Goal: Task Accomplishment & Management: Complete application form

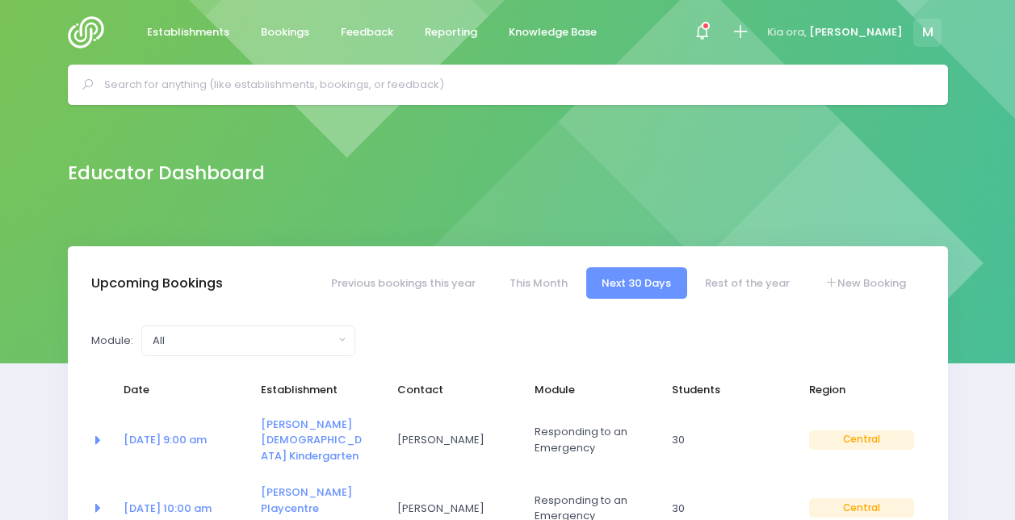
select select "5"
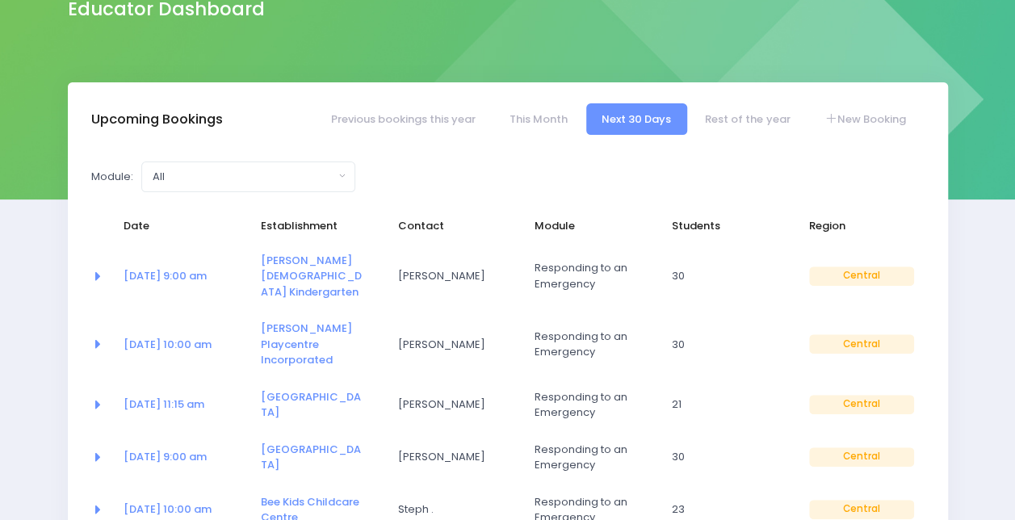
scroll to position [166, 0]
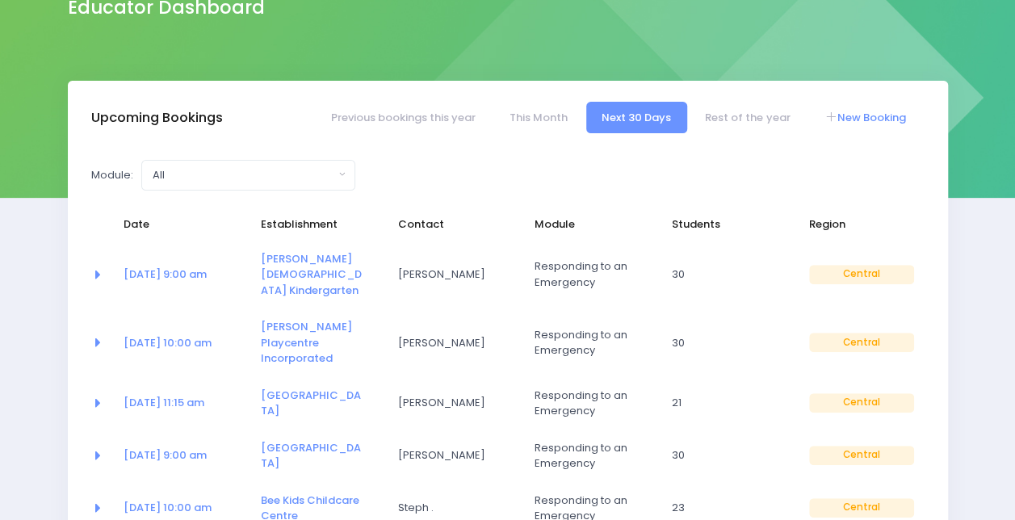
click at [848, 116] on link "New Booking" at bounding box center [864, 117] width 113 height 31
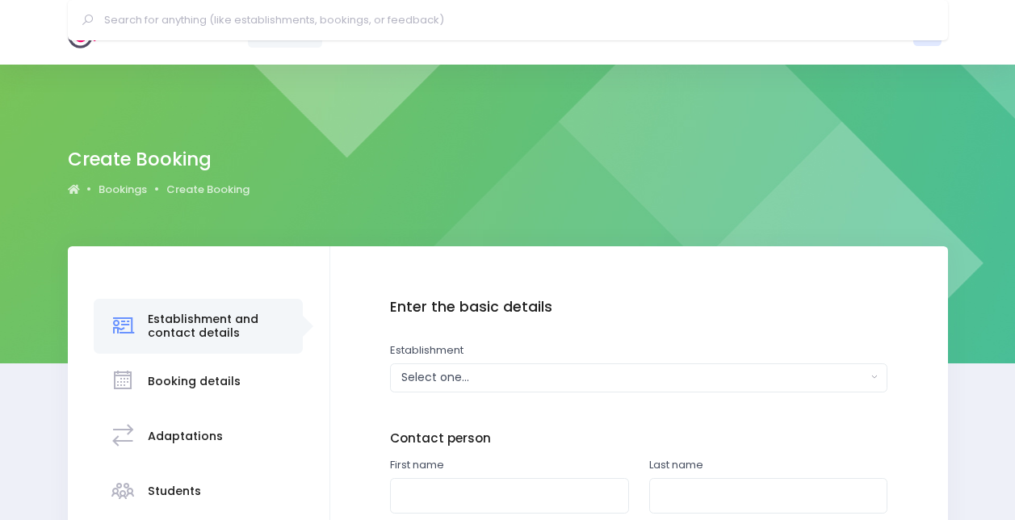
scroll to position [273, 0]
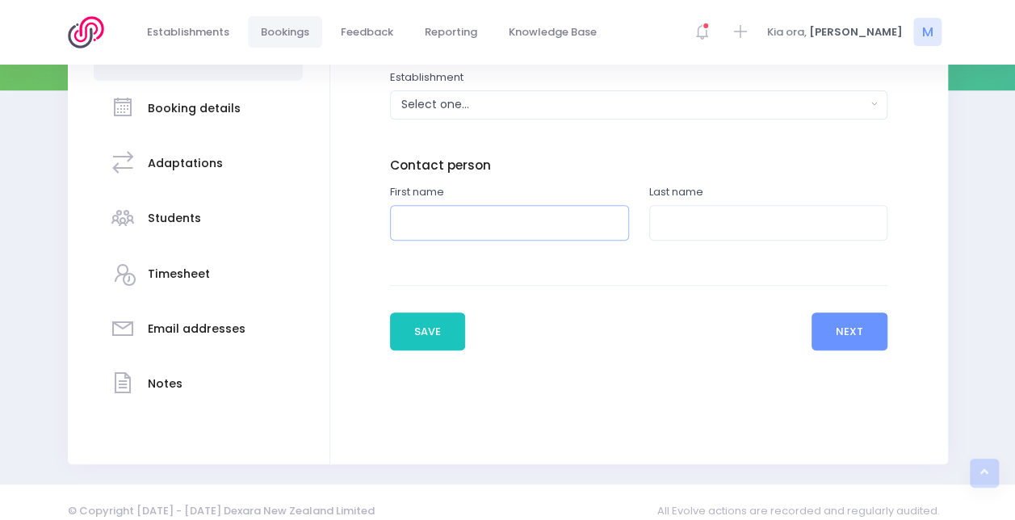
click at [457, 226] on input "text" at bounding box center [509, 223] width 239 height 36
type input "[PERSON_NAME]"
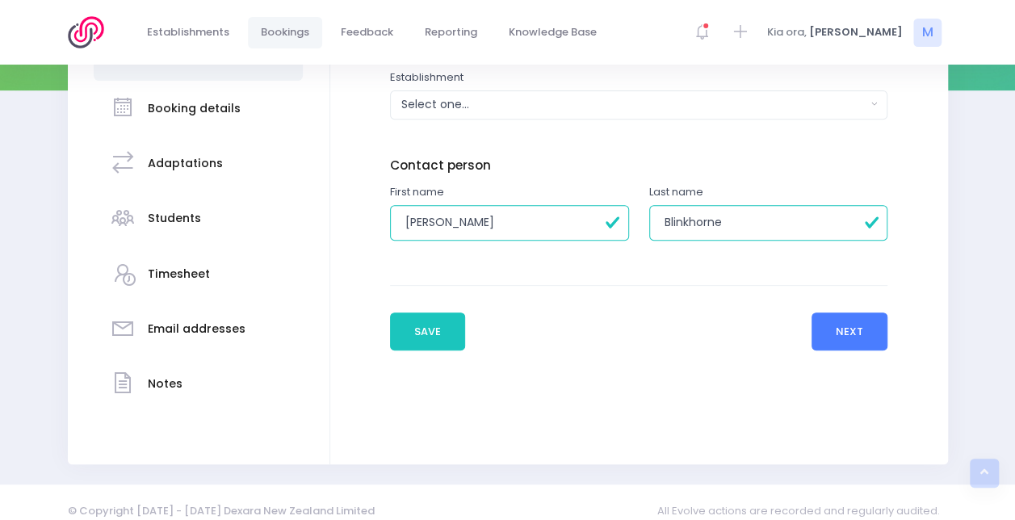
type input "Blinkhorne"
click at [851, 332] on button "Next" at bounding box center [850, 332] width 77 height 39
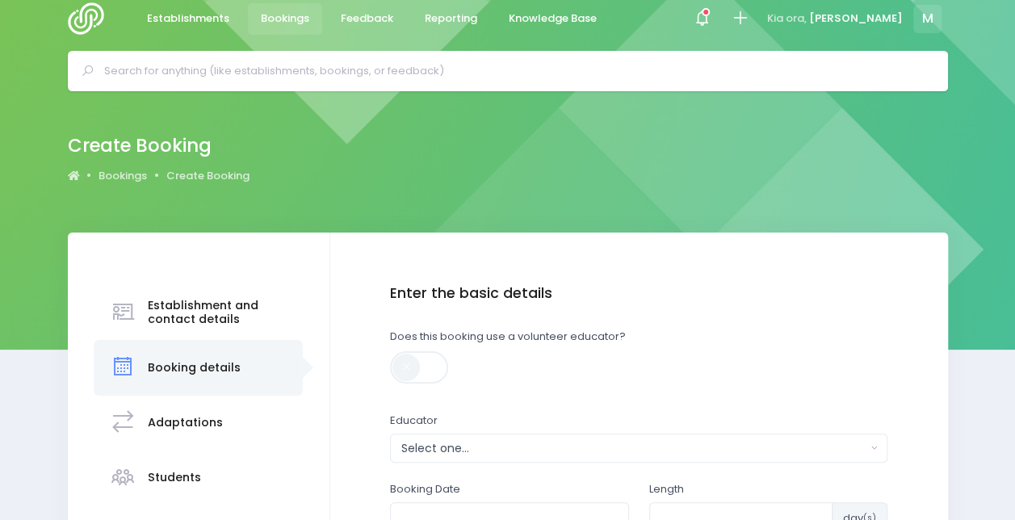
scroll to position [183, 0]
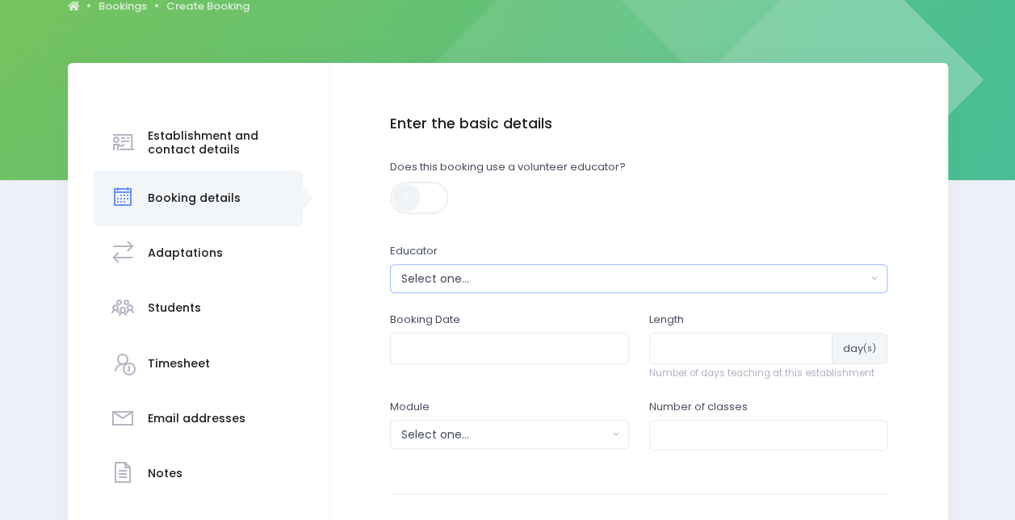
click at [422, 283] on div "Select one..." at bounding box center [633, 279] width 465 height 17
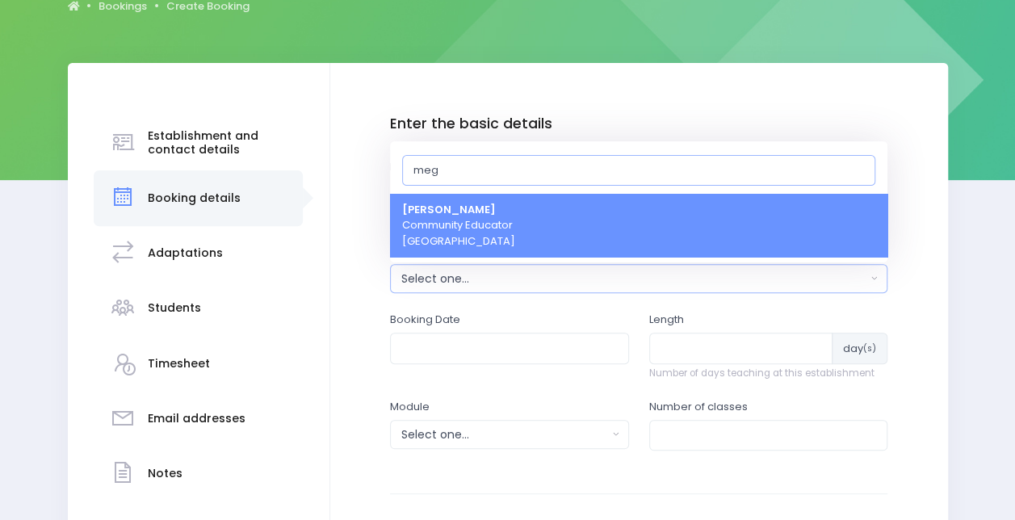
type input "meg"
click at [456, 223] on span "Megan Lawton Community Educator Central Region" at bounding box center [458, 226] width 113 height 48
select select "399566"
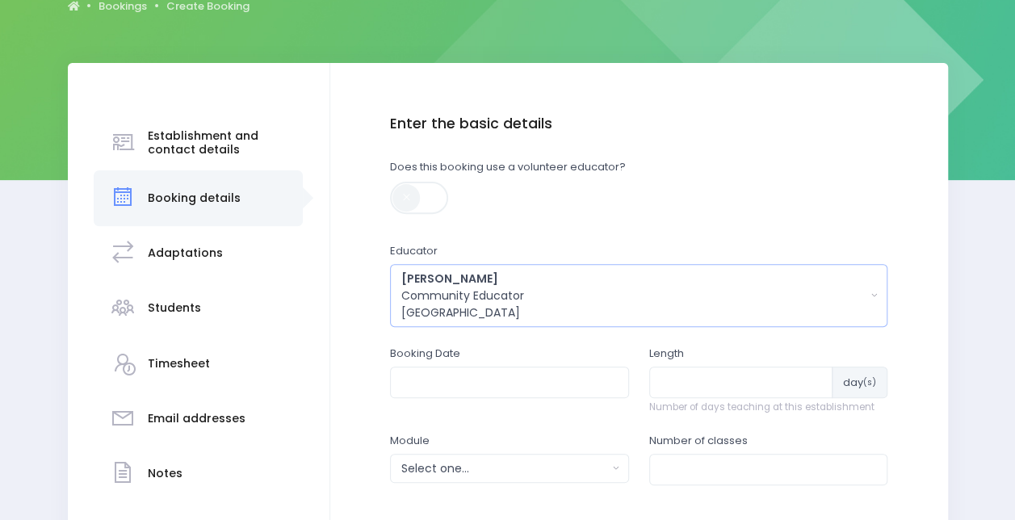
scroll to position [380, 0]
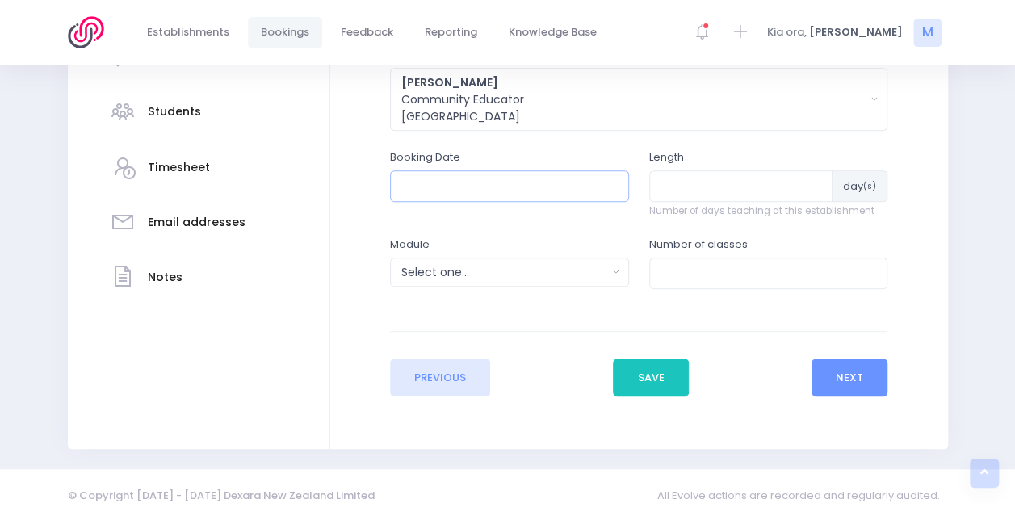
click at [489, 193] on input "text" at bounding box center [509, 185] width 239 height 31
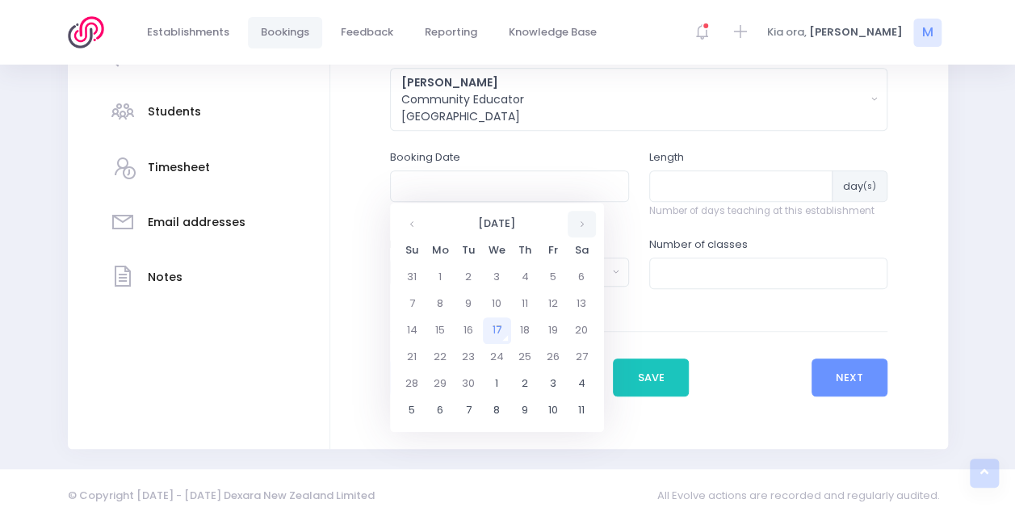
click at [586, 220] on th at bounding box center [582, 224] width 28 height 27
click at [468, 307] on td "4" at bounding box center [469, 304] width 28 height 27
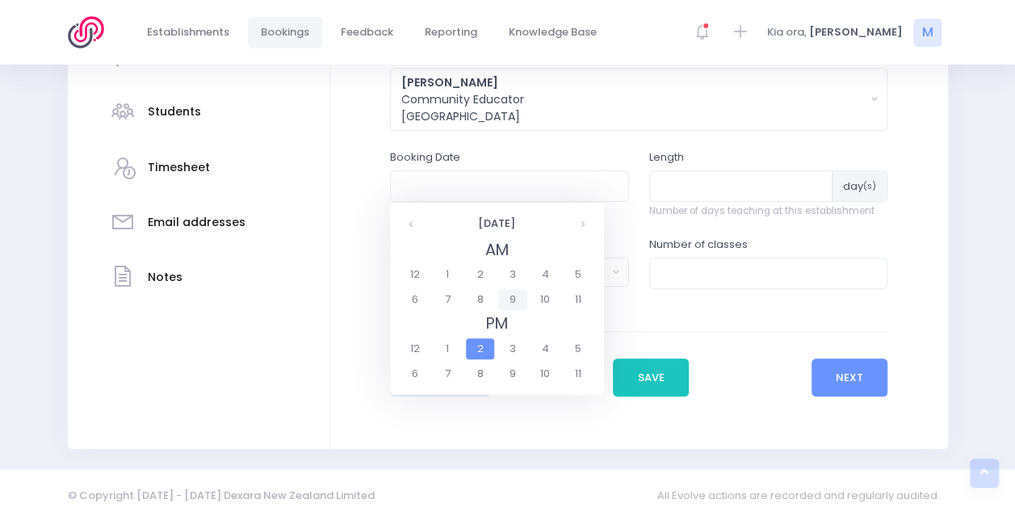
click at [507, 299] on span "9" at bounding box center [512, 299] width 28 height 21
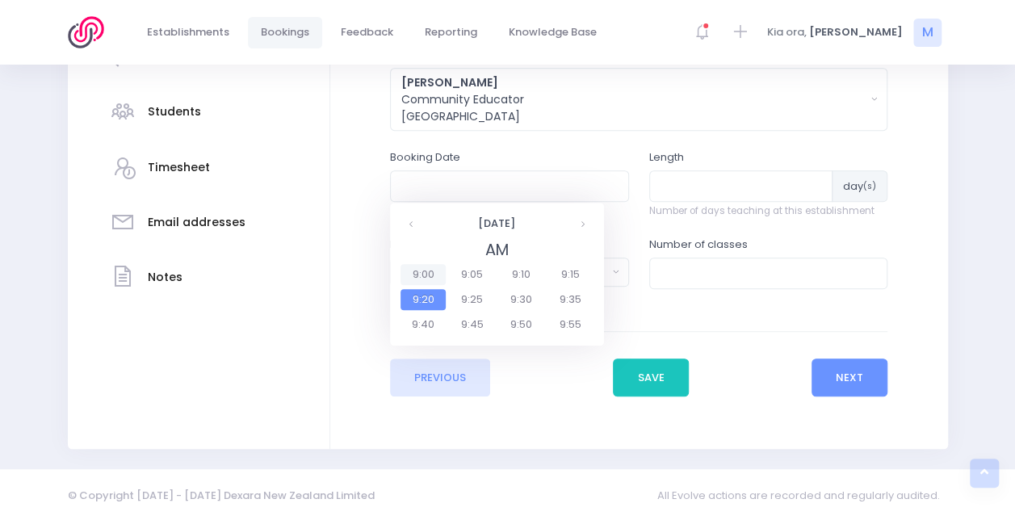
click at [422, 275] on span "9:00" at bounding box center [423, 274] width 45 height 21
type input "04/11/2025 09:00 AM"
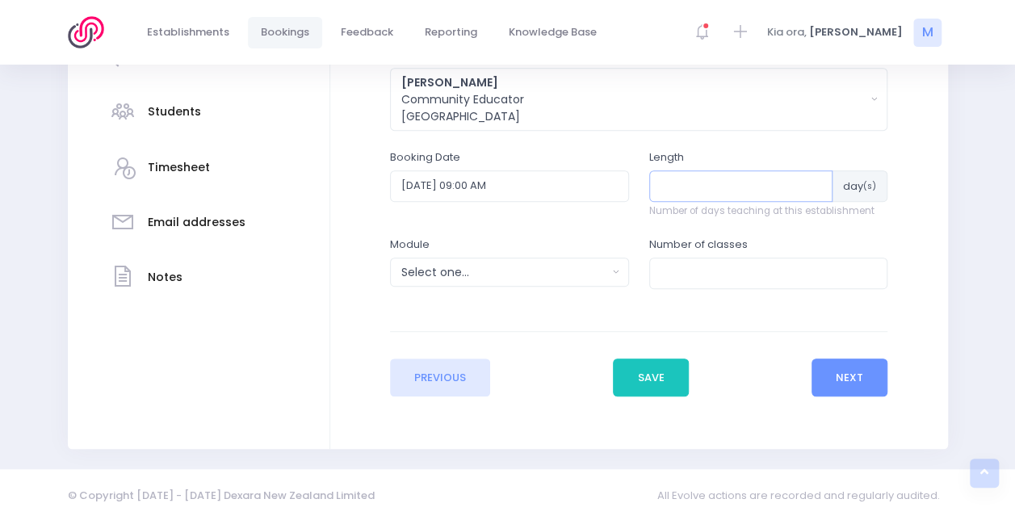
click at [705, 197] on input "number" at bounding box center [741, 185] width 184 height 31
type input "1"
click at [695, 278] on input "number" at bounding box center [768, 273] width 239 height 31
type input "3"
click at [520, 267] on div "Select one..." at bounding box center [504, 272] width 206 height 17
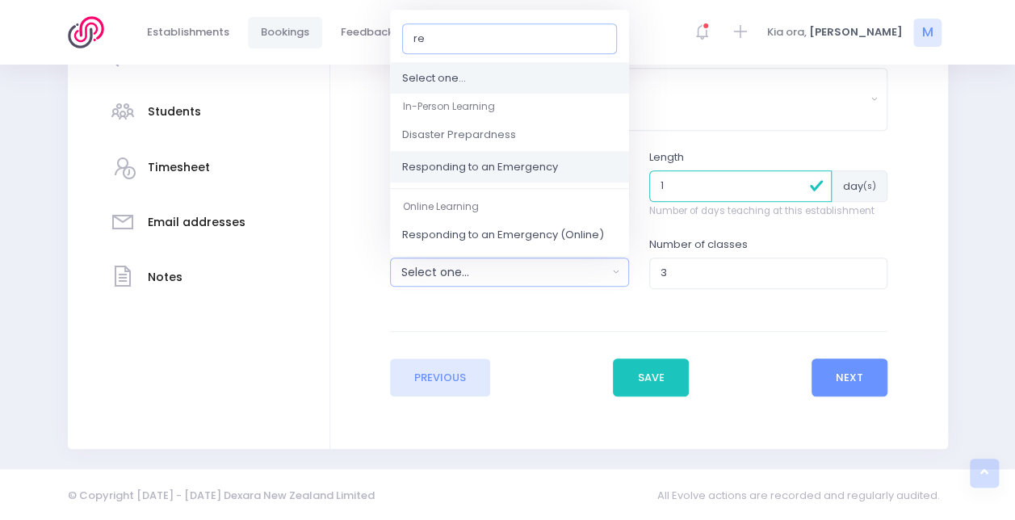
type input "re"
click at [551, 171] on span "Responding to an Emergency" at bounding box center [480, 167] width 156 height 16
select select "Responding to an Emergency"
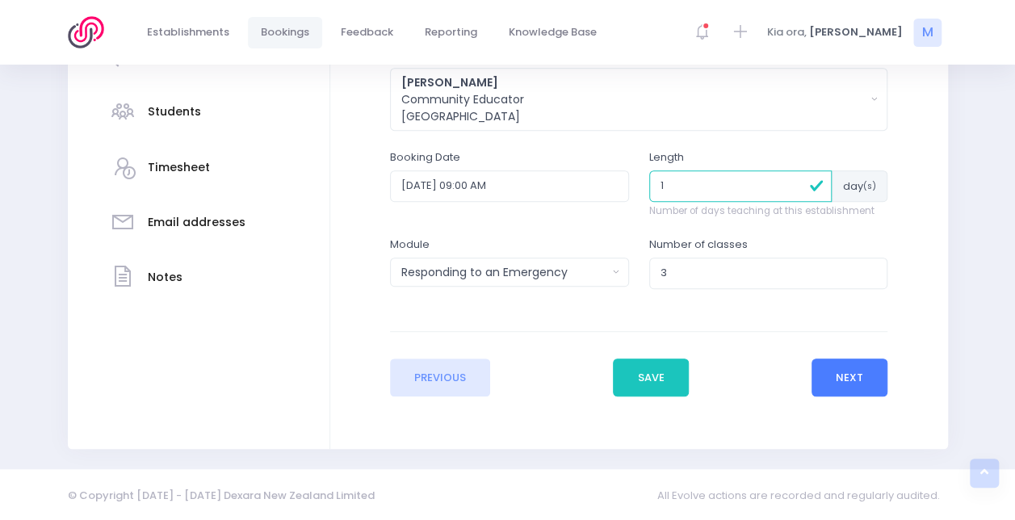
click at [837, 375] on button "Next" at bounding box center [850, 378] width 77 height 39
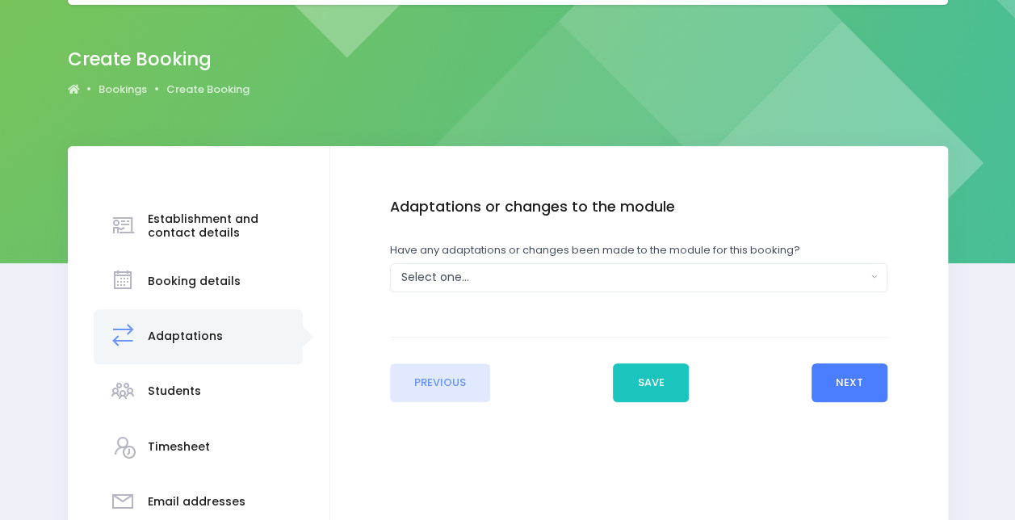
scroll to position [152, 0]
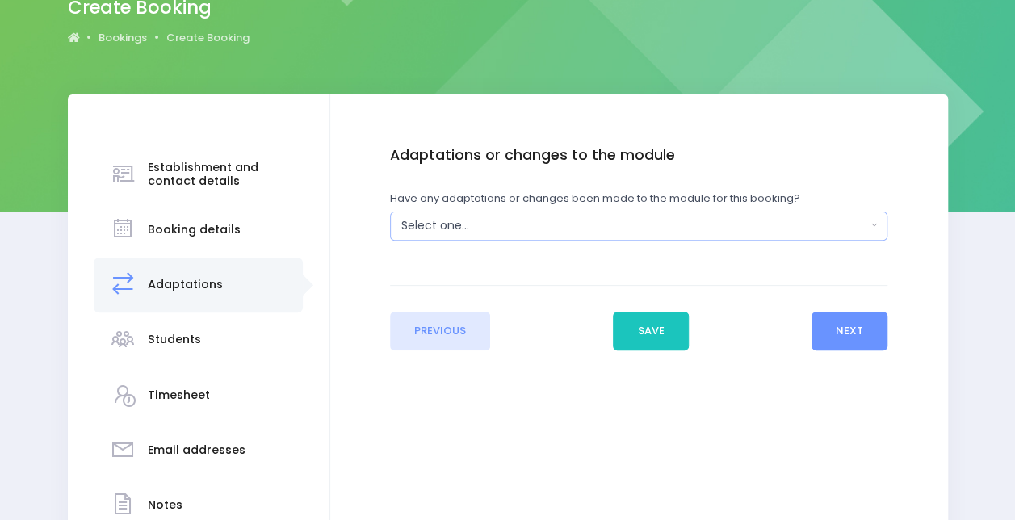
click at [528, 224] on div "Select one..." at bounding box center [633, 225] width 465 height 17
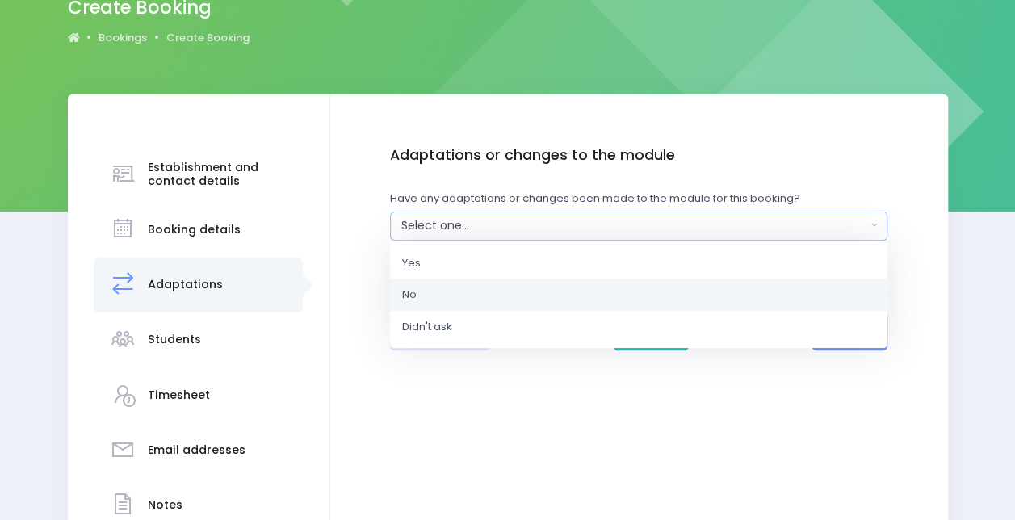
click at [443, 292] on link "No" at bounding box center [639, 295] width 498 height 32
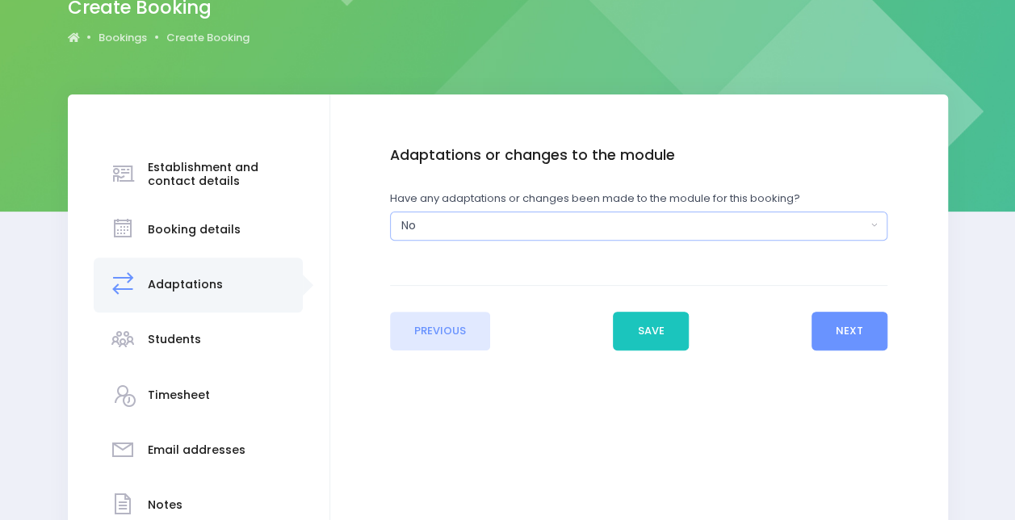
click at [565, 222] on div "No" at bounding box center [633, 225] width 465 height 17
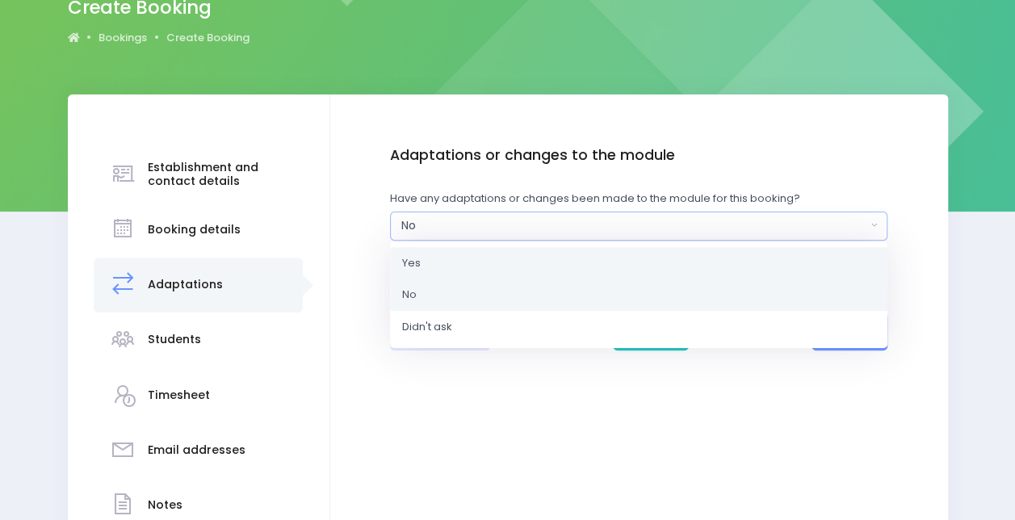
click at [435, 263] on link "Yes" at bounding box center [639, 262] width 498 height 32
select select "Yes"
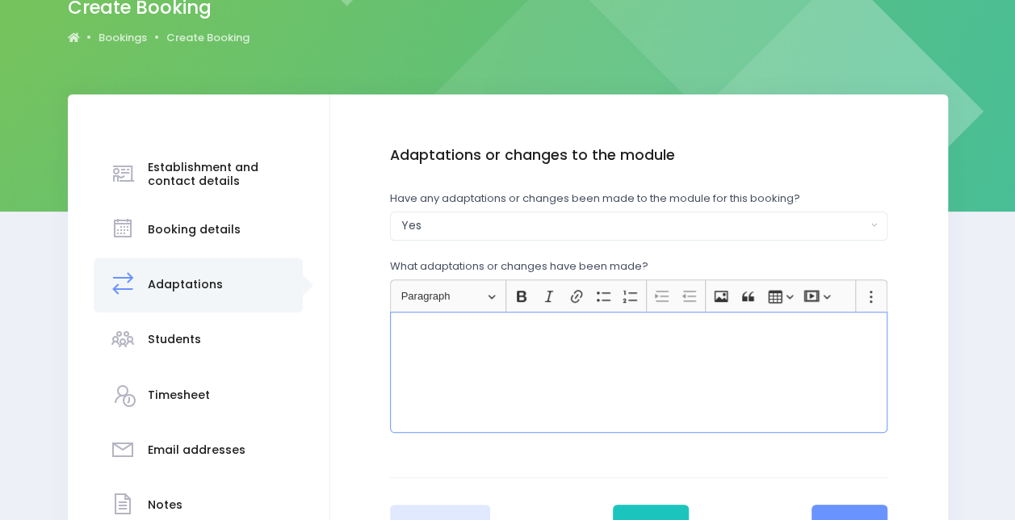
click at [541, 358] on div "Rich Text Editor, main" at bounding box center [639, 372] width 498 height 121
click at [552, 328] on p "Adapted to age groups, 1-3, 3-5, 6-8." at bounding box center [639, 329] width 484 height 16
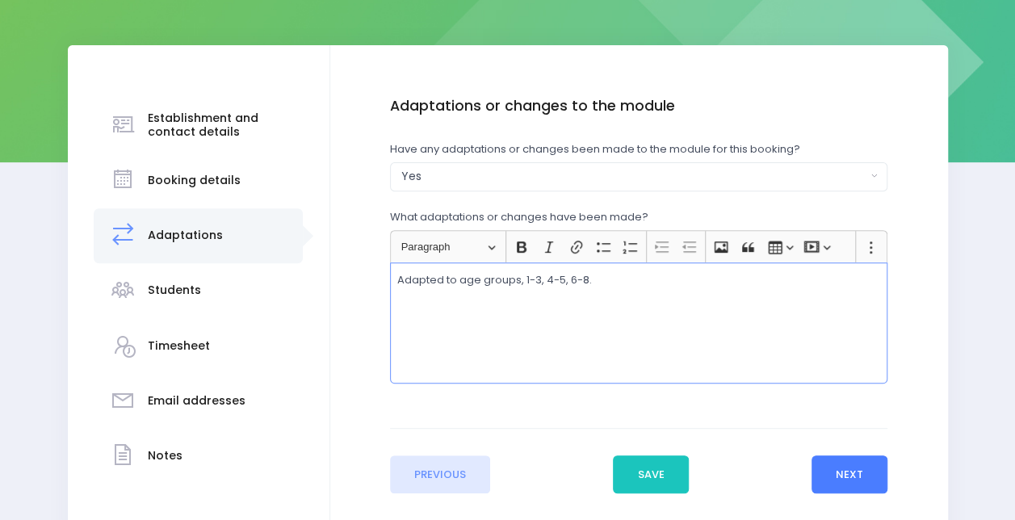
click at [846, 473] on button "Next" at bounding box center [850, 475] width 77 height 39
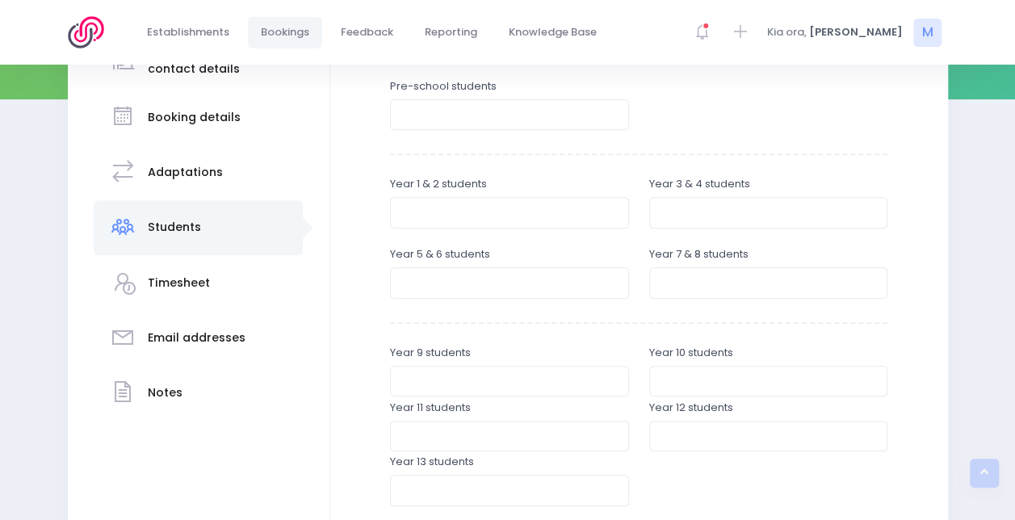
scroll to position [266, 0]
click at [761, 334] on div "Enter the student breakdowns Pre-school students Year 1 & 2 students Year 3 & 4…" at bounding box center [639, 333] width 498 height 601
click at [685, 278] on input "number" at bounding box center [768, 281] width 239 height 31
type input "10"
click at [577, 284] on input "number" at bounding box center [509, 281] width 239 height 31
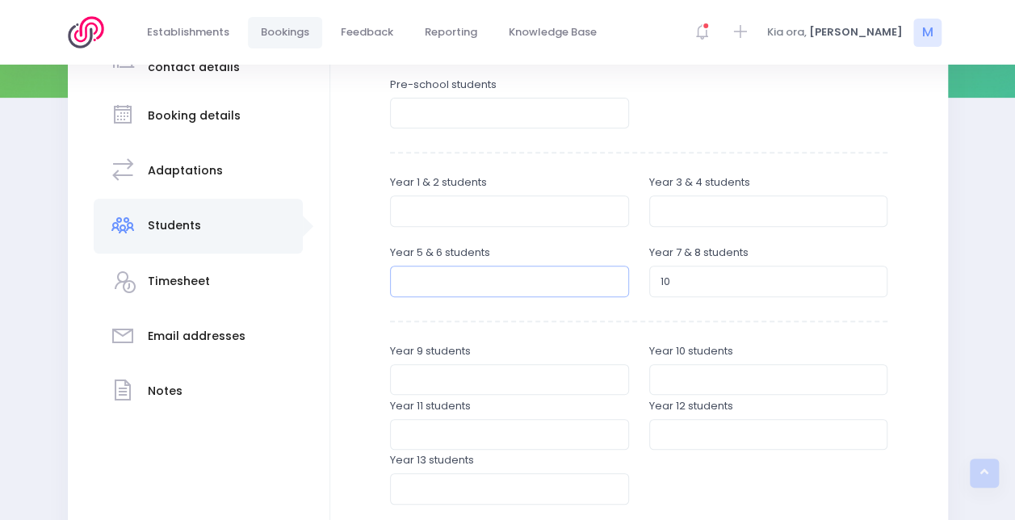
type input "3"
type input "11"
click at [709, 205] on input "number" at bounding box center [768, 210] width 239 height 31
type input "8"
type input "12"
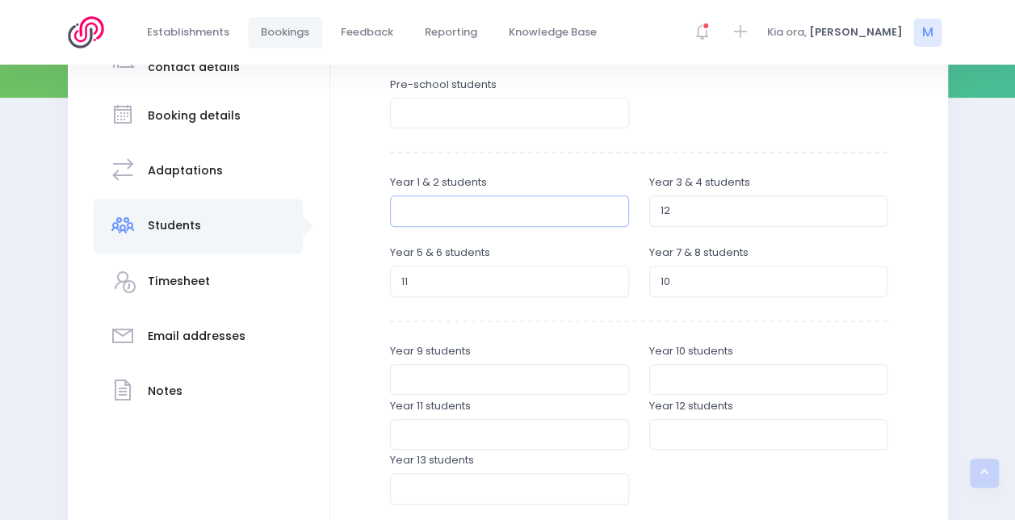
click at [580, 208] on input "number" at bounding box center [509, 210] width 239 height 31
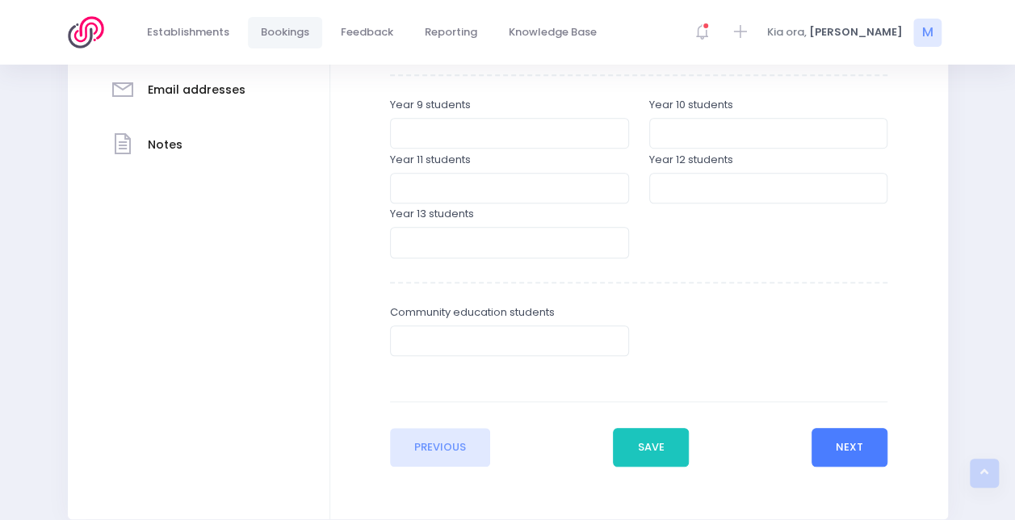
type input "10"
click at [851, 444] on button "Next" at bounding box center [850, 447] width 77 height 39
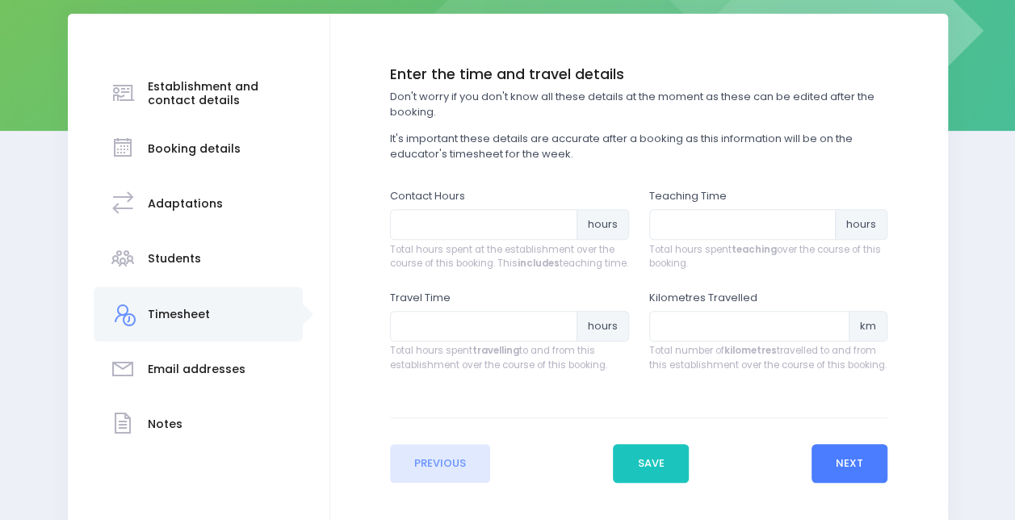
scroll to position [239, 0]
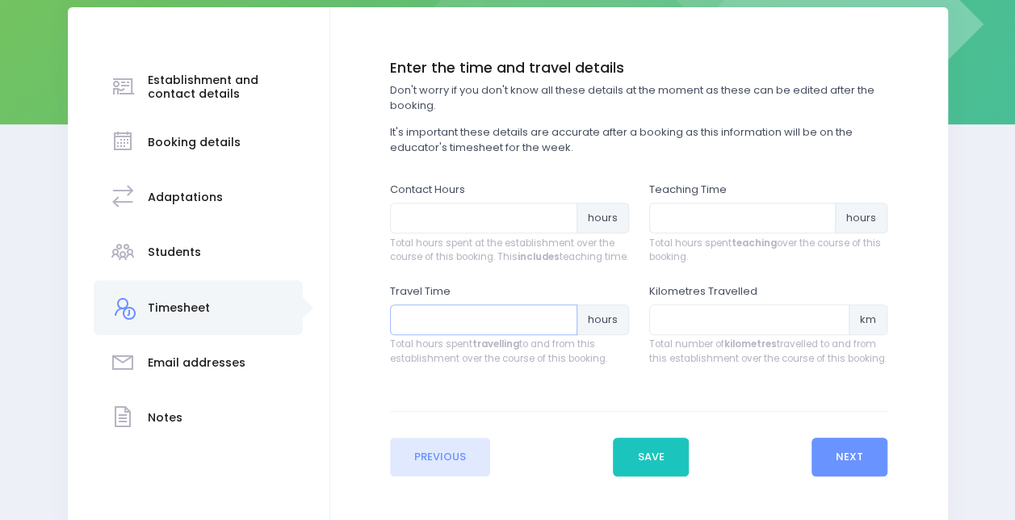
click at [454, 322] on input "number" at bounding box center [483, 319] width 187 height 31
type input "1.5"
click at [731, 328] on input "number" at bounding box center [749, 319] width 201 height 31
type input "68"
click at [699, 216] on input "number" at bounding box center [742, 218] width 187 height 31
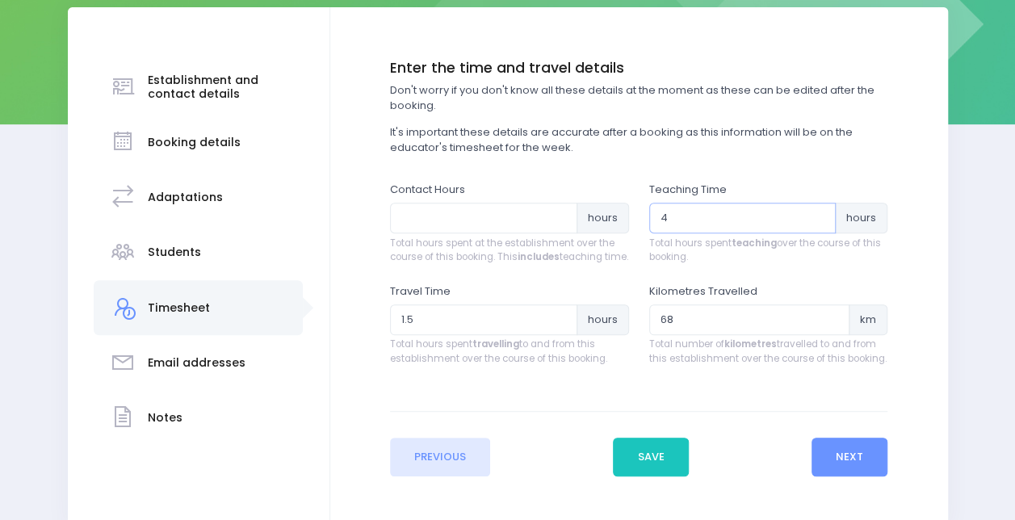
type input "4"
click at [463, 216] on input "number" at bounding box center [483, 218] width 187 height 31
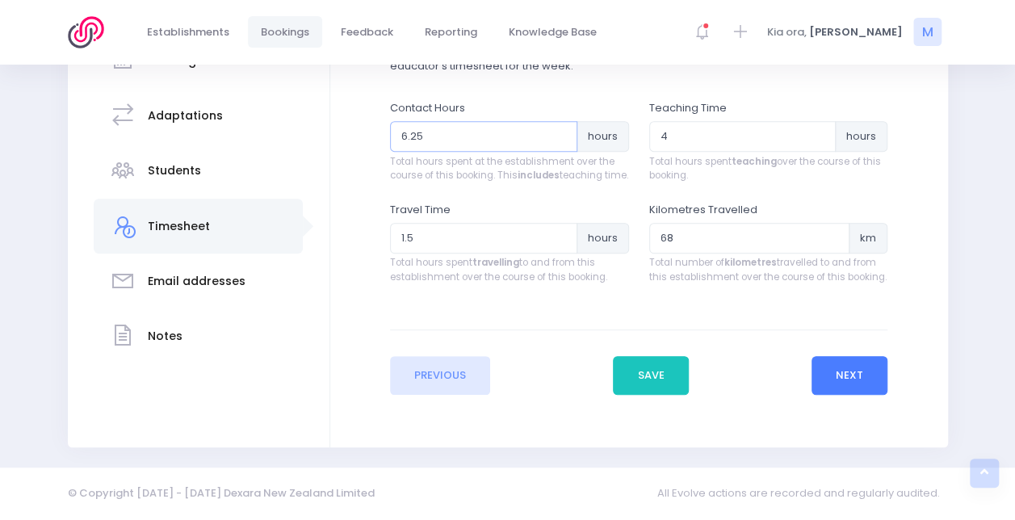
type input "6.25"
click at [834, 371] on button "Next" at bounding box center [850, 375] width 77 height 39
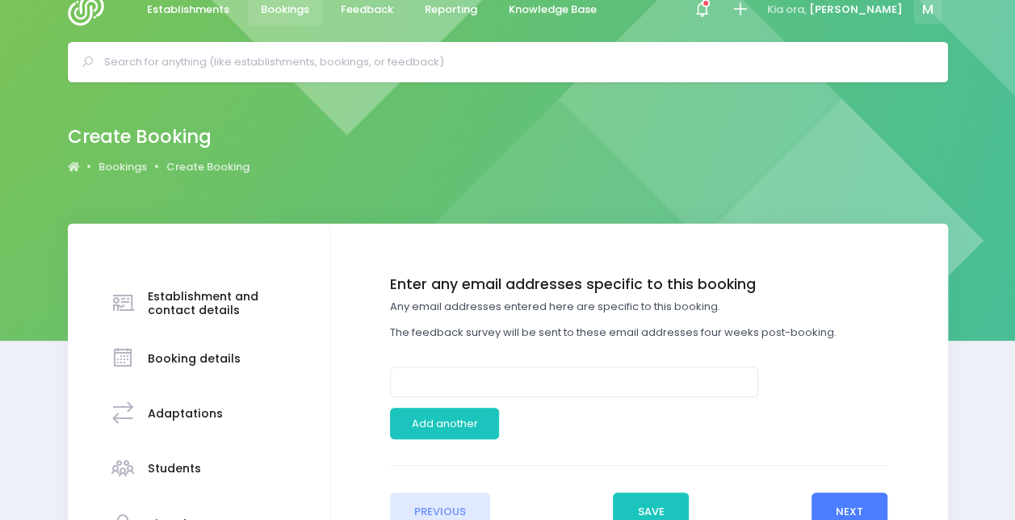
scroll to position [23, 0]
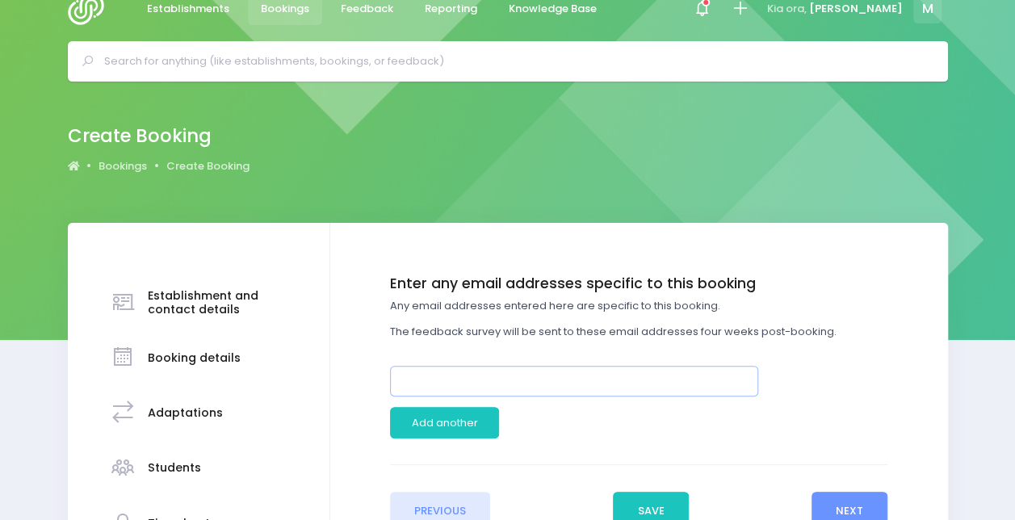
click at [684, 380] on input "email" at bounding box center [574, 381] width 368 height 31
type input "[EMAIL_ADDRESS][DOMAIN_NAME]"
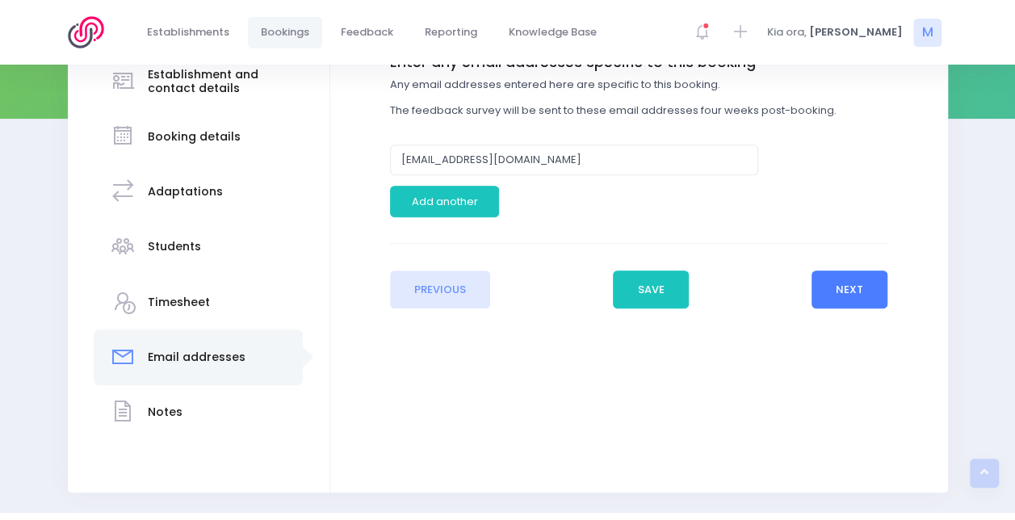
click at [842, 290] on button "Next" at bounding box center [850, 290] width 77 height 39
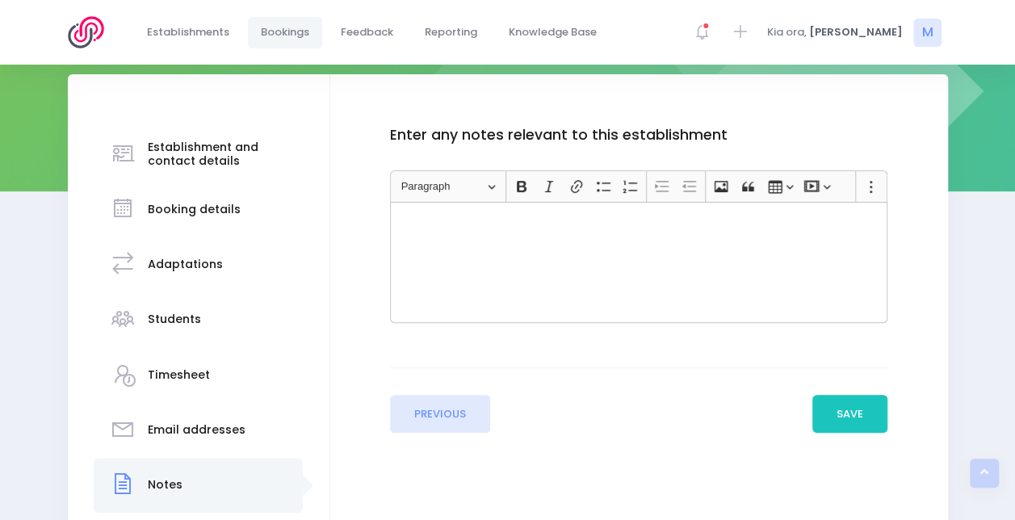
scroll to position [289, 0]
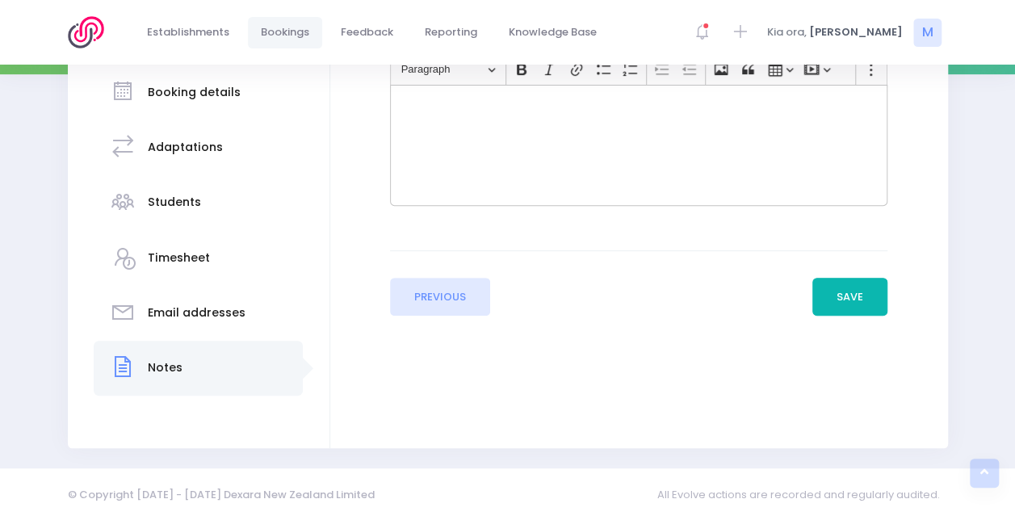
click at [842, 290] on button "Save" at bounding box center [851, 297] width 76 height 39
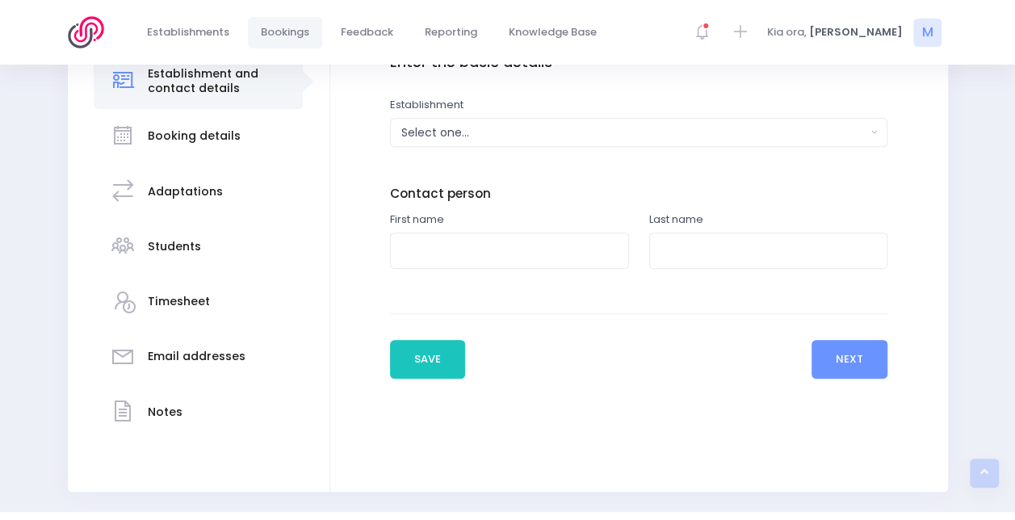
scroll to position [305, 0]
click at [489, 127] on div "Select one..." at bounding box center [633, 132] width 465 height 17
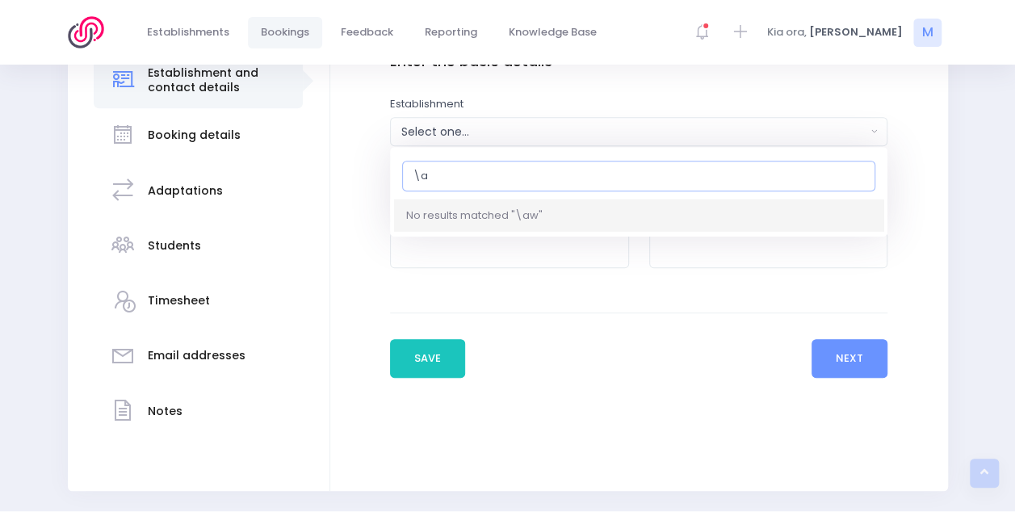
type input "\"
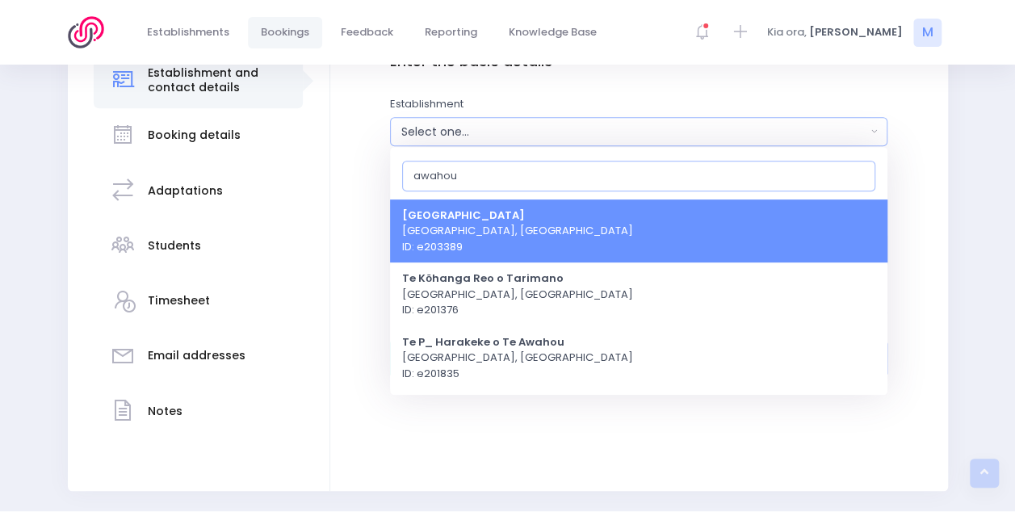
type input "awahou"
click at [485, 215] on span "Awahou School Ashhurst, Central Region ID: e203389" at bounding box center [517, 232] width 231 height 48
select select "203389"
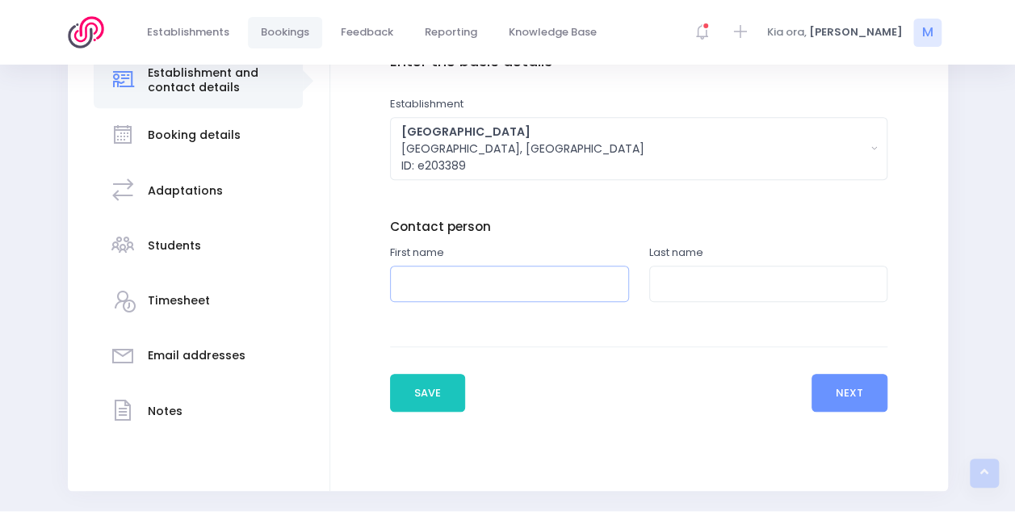
click at [527, 283] on input "text" at bounding box center [509, 284] width 239 height 36
type input "Trudi"
type input "Blinkhorne"
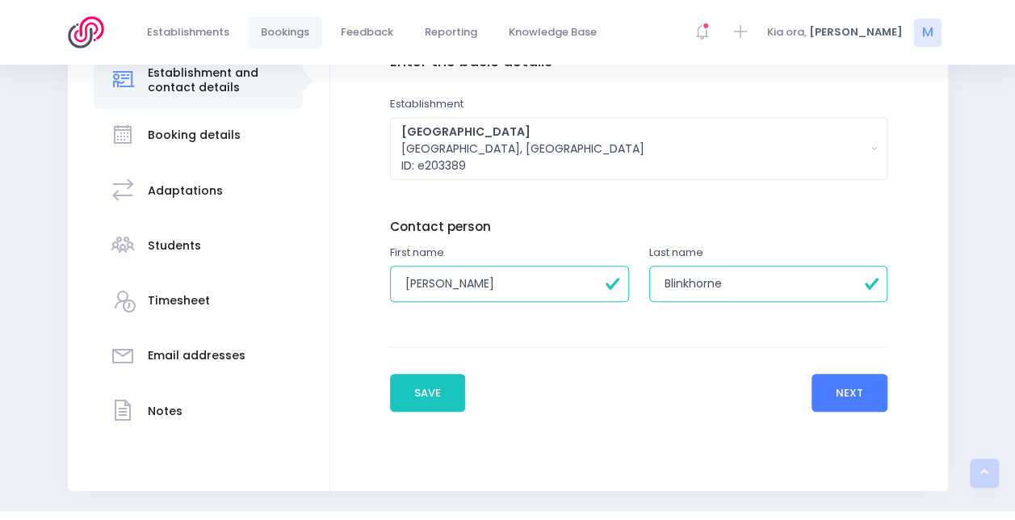
click at [857, 374] on button "Next" at bounding box center [850, 393] width 77 height 39
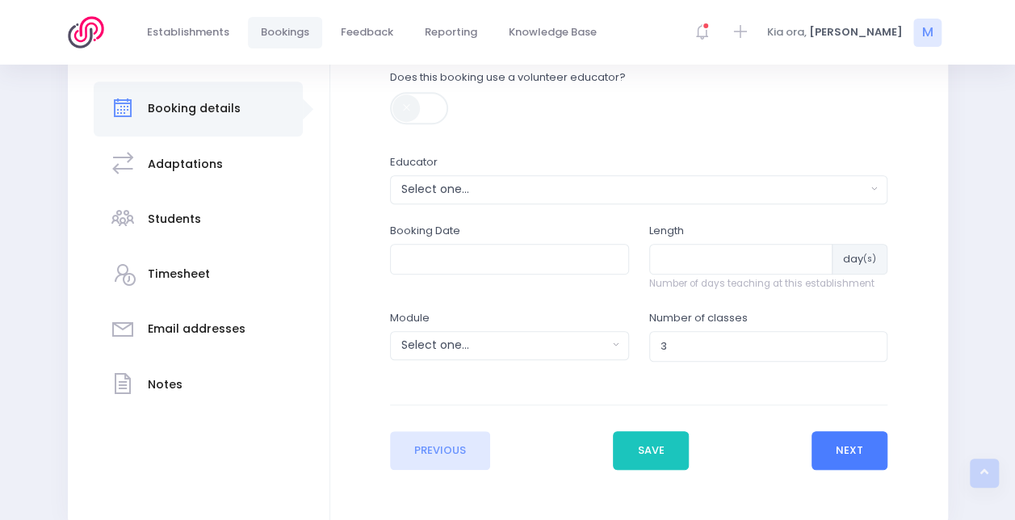
scroll to position [334, 0]
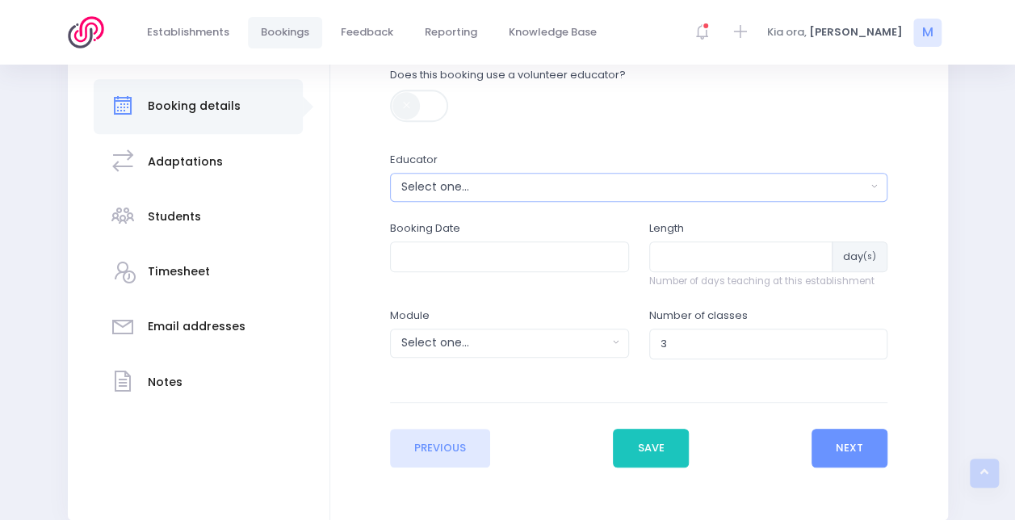
click at [561, 186] on div "Select one..." at bounding box center [633, 186] width 465 height 17
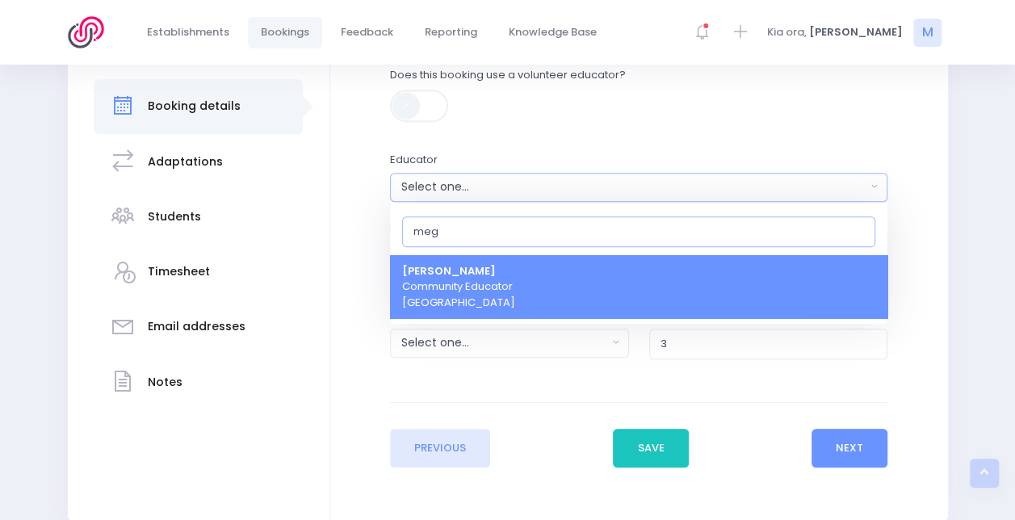
type input "meg"
click at [483, 288] on span "Megan Lawton Community Educator Central Region" at bounding box center [458, 287] width 113 height 48
select select "399566"
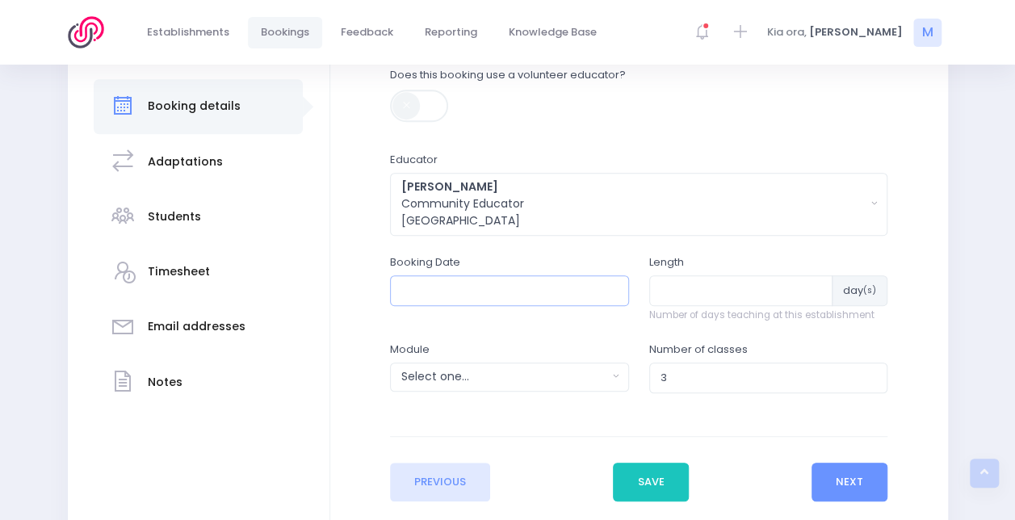
click at [522, 287] on input "text" at bounding box center [509, 290] width 239 height 31
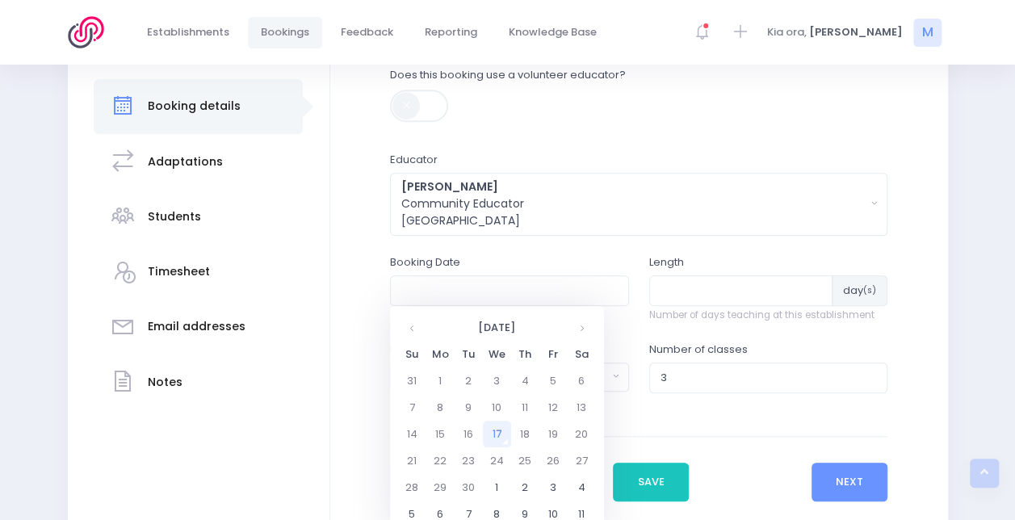
click at [581, 342] on th "Sa" at bounding box center [582, 354] width 28 height 27
click at [581, 322] on th at bounding box center [582, 327] width 28 height 27
click at [470, 404] on td "4" at bounding box center [469, 407] width 28 height 27
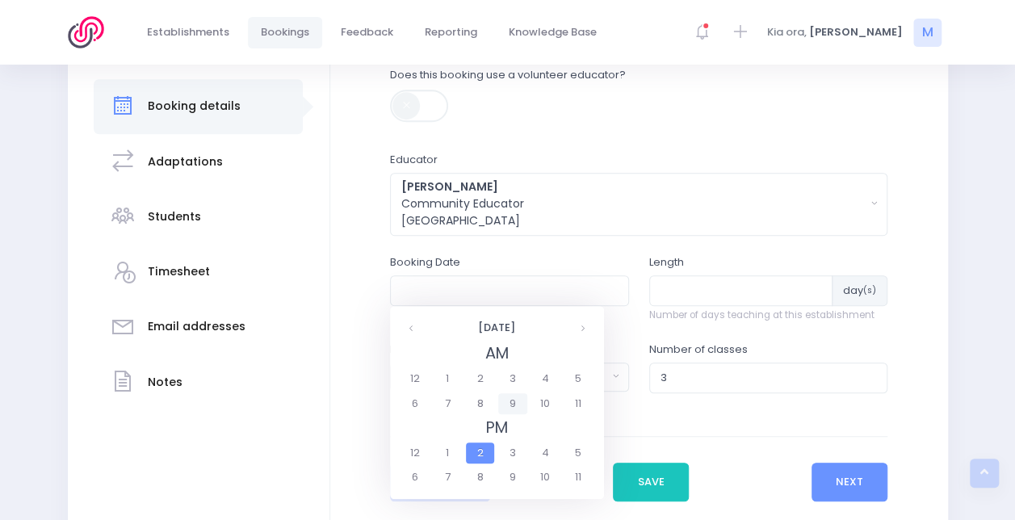
click at [508, 401] on span "9" at bounding box center [512, 403] width 28 height 21
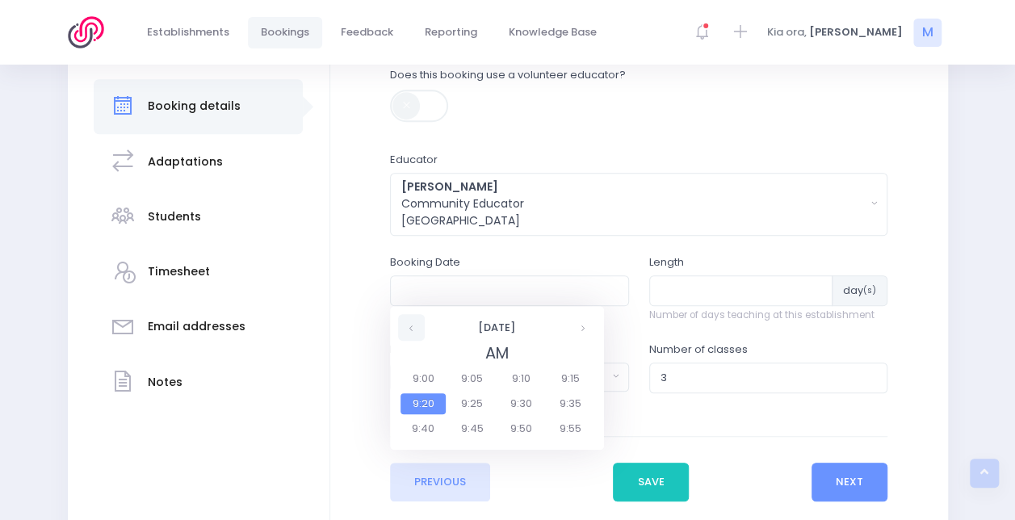
click at [412, 328] on th at bounding box center [411, 327] width 27 height 27
click at [519, 430] on span "8:50" at bounding box center [521, 428] width 45 height 21
type input "04/11/2025 08:50 AM"
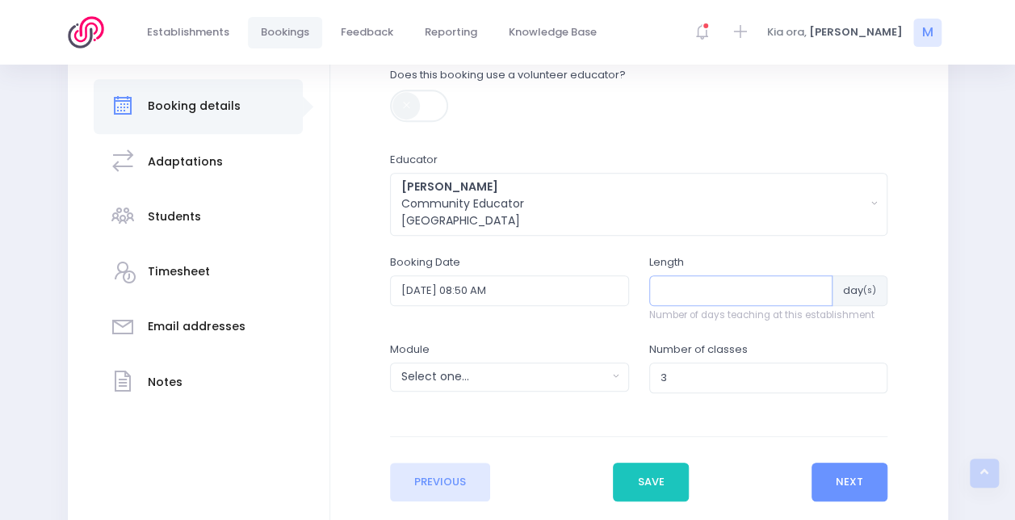
click at [712, 297] on input "number" at bounding box center [741, 290] width 184 height 31
type input "1"
click at [478, 370] on div "Select one..." at bounding box center [504, 376] width 206 height 17
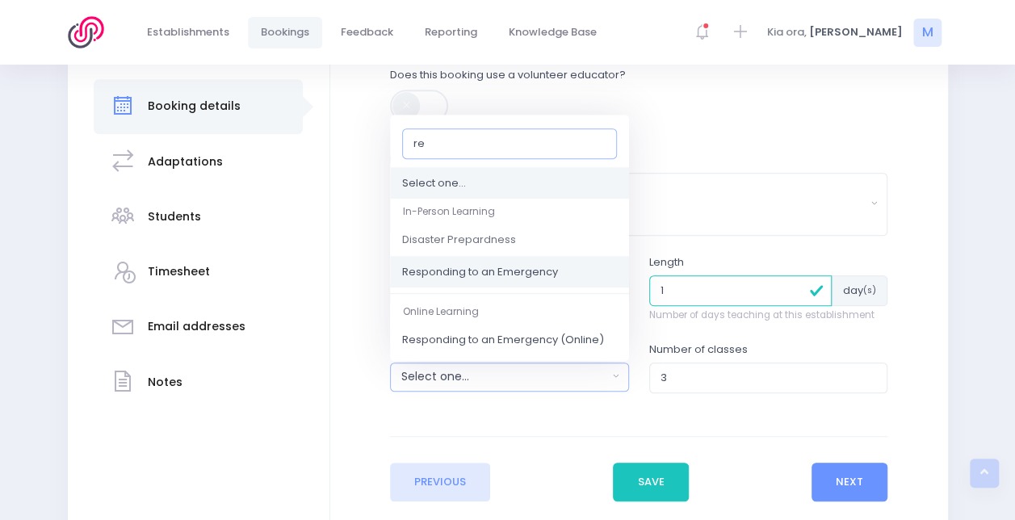
type input "re"
click at [477, 267] on span "Responding to an Emergency" at bounding box center [480, 272] width 156 height 16
select select "Responding to an Emergency"
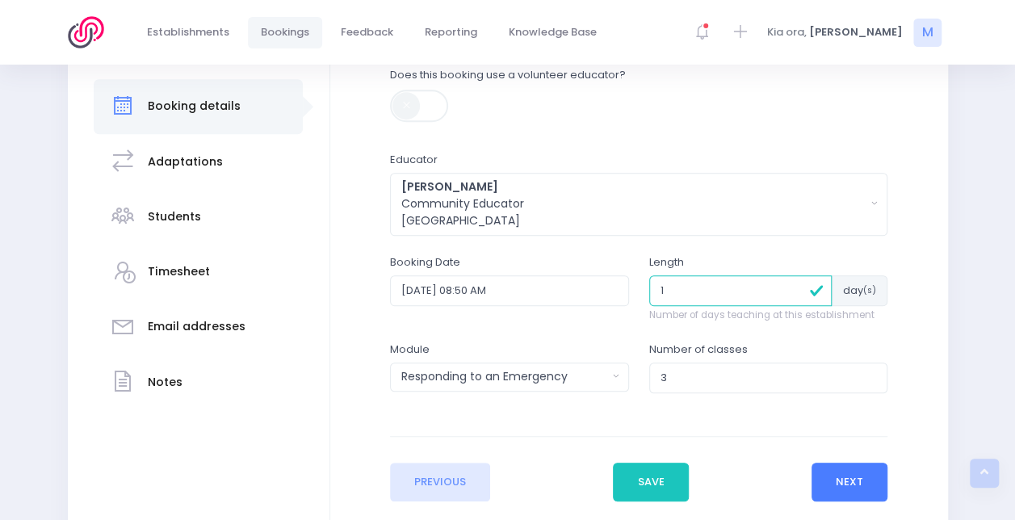
click at [843, 481] on button "Next" at bounding box center [850, 482] width 77 height 39
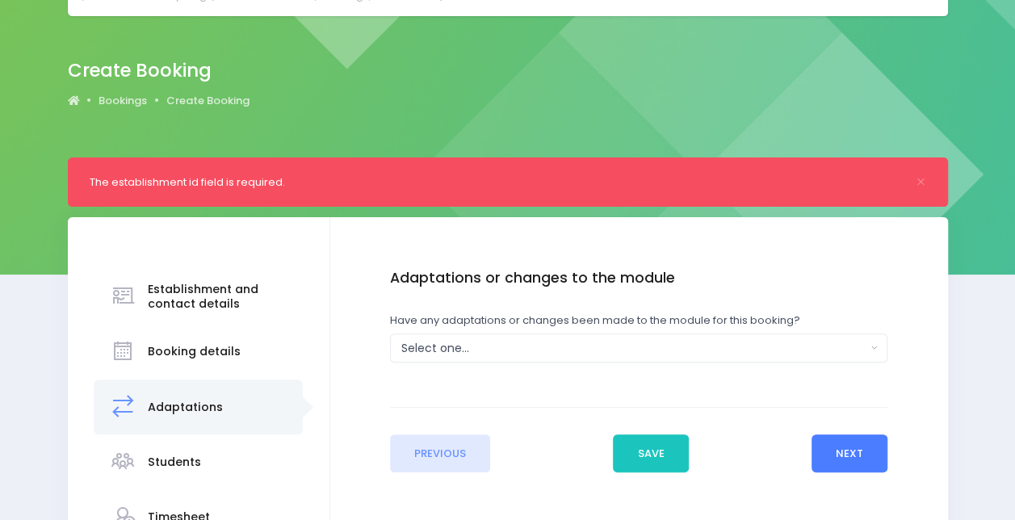
scroll to position [0, 0]
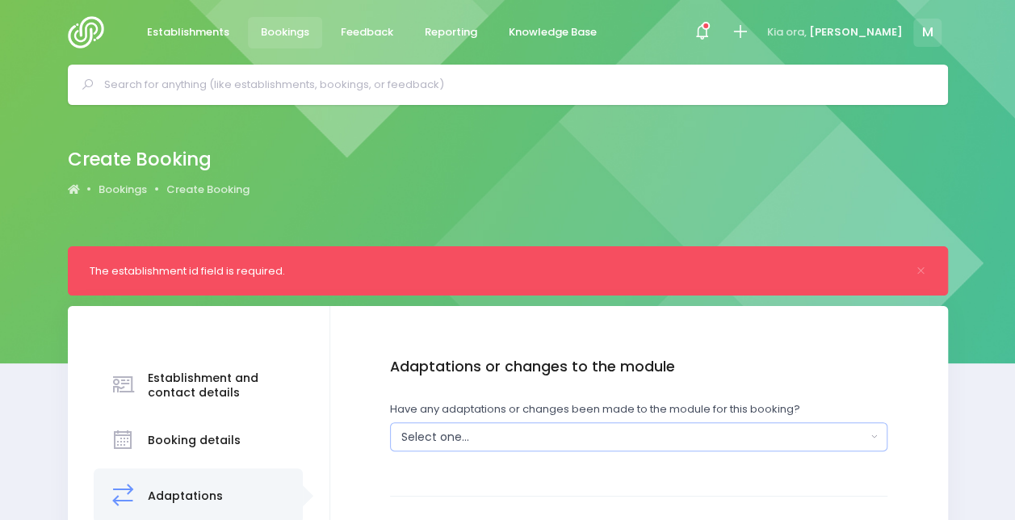
click at [735, 422] on button "Select one..." at bounding box center [639, 436] width 498 height 29
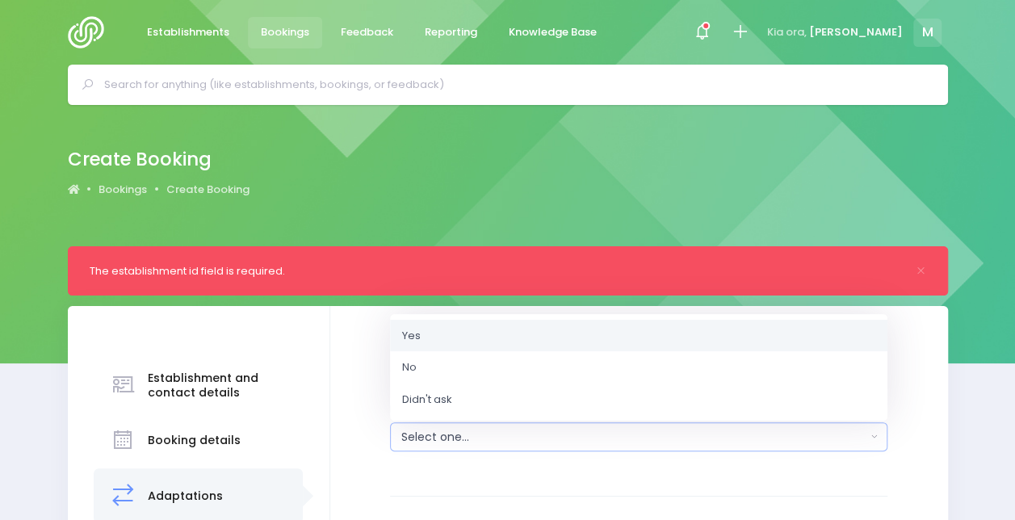
click at [433, 338] on link "Yes" at bounding box center [639, 336] width 498 height 32
select select "Yes"
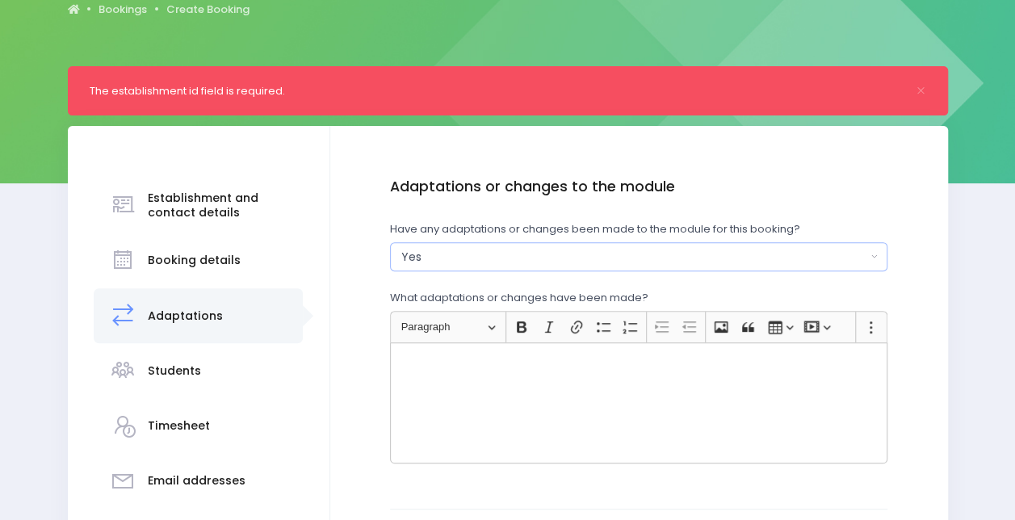
scroll to position [189, 0]
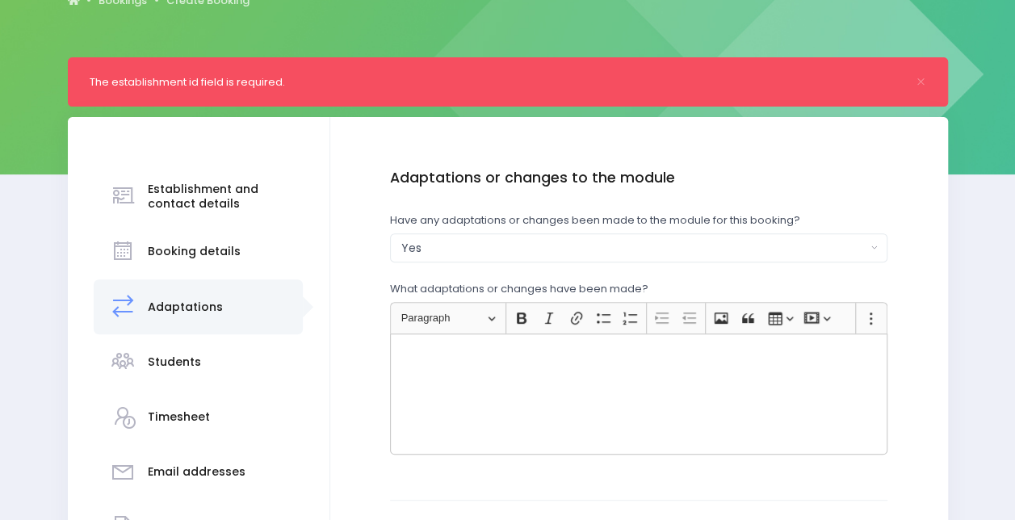
click at [465, 376] on div "Rich Text Editor, main" at bounding box center [639, 394] width 498 height 121
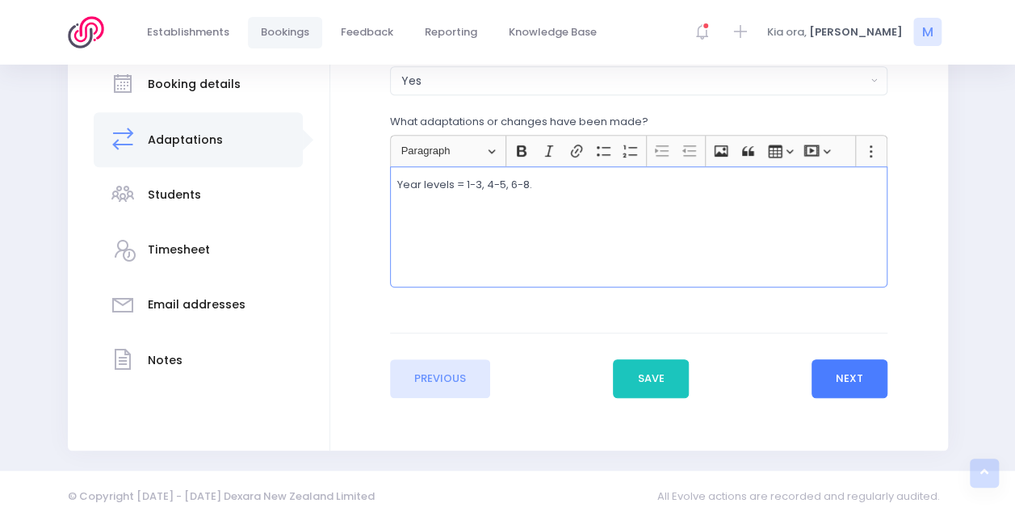
click at [842, 368] on button "Next" at bounding box center [850, 378] width 77 height 39
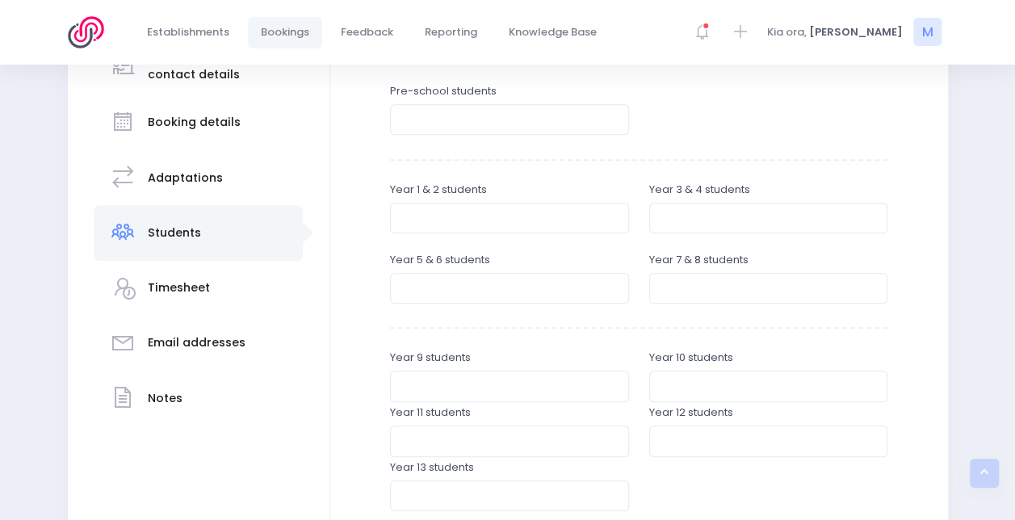
scroll to position [320, 0]
click at [546, 216] on input "number" at bounding box center [509, 216] width 239 height 31
type input "10"
click at [674, 215] on input "number" at bounding box center [768, 216] width 239 height 31
type input "12"
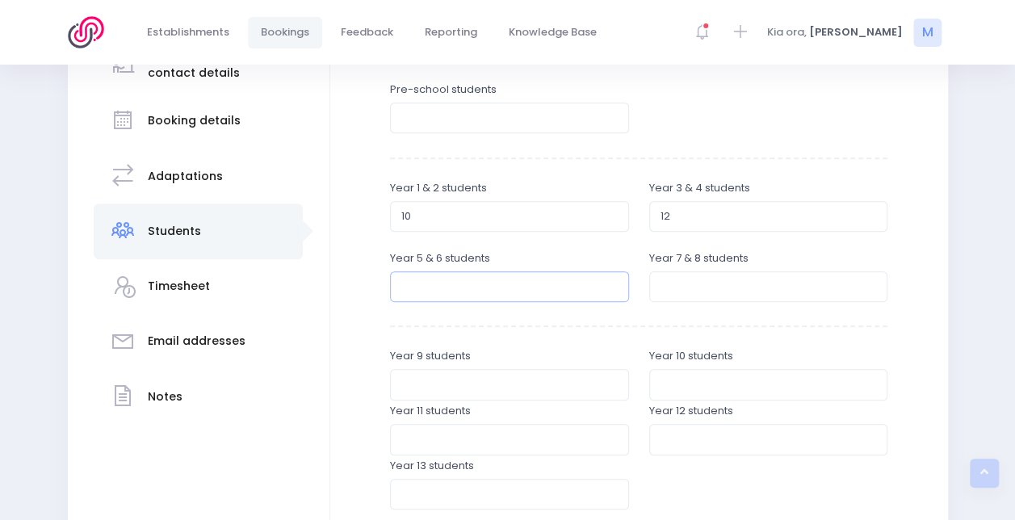
click at [539, 288] on input "number" at bounding box center [509, 286] width 239 height 31
type input "11"
click at [690, 286] on input "number" at bounding box center [768, 286] width 239 height 31
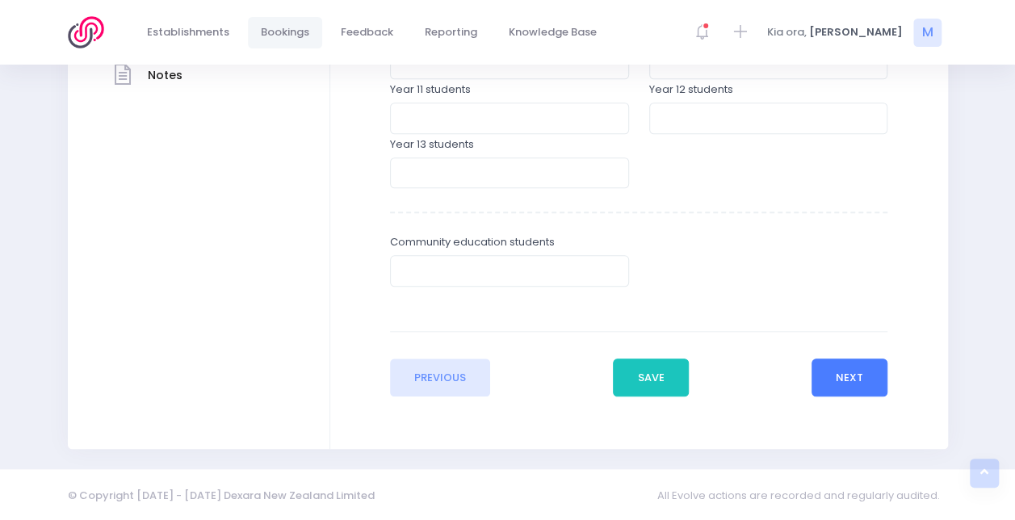
type input "10"
click at [861, 376] on button "Next" at bounding box center [850, 378] width 77 height 39
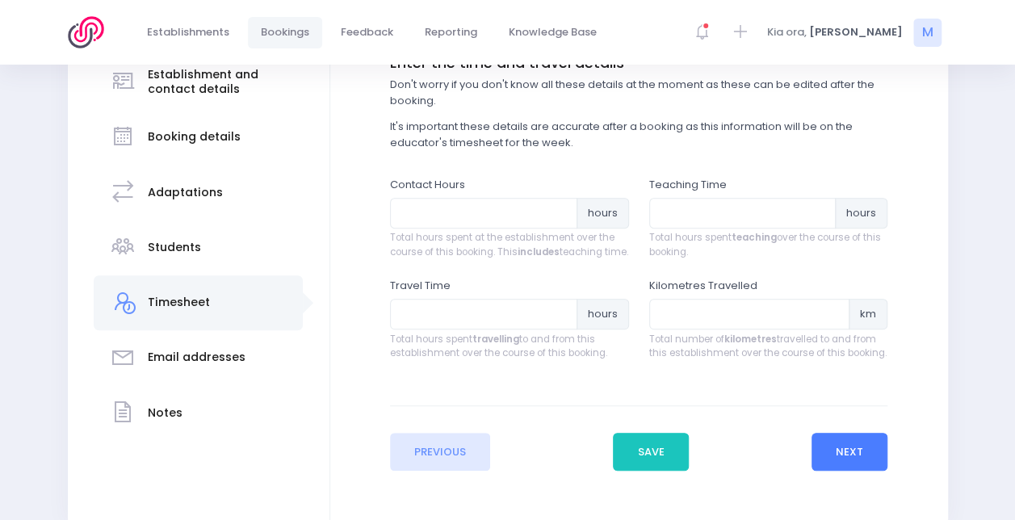
scroll to position [305, 0]
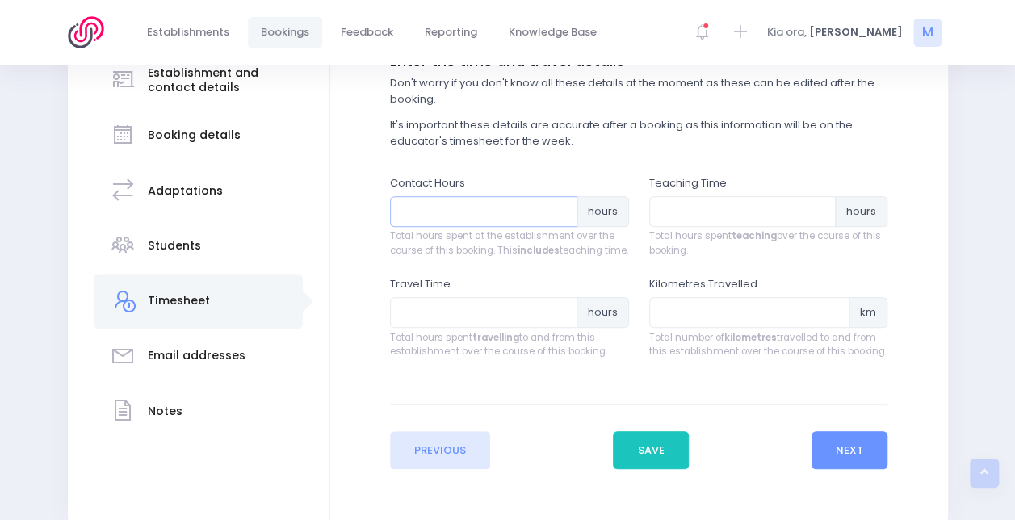
click at [505, 212] on input "number" at bounding box center [483, 211] width 187 height 31
type input "6.25"
click at [712, 213] on input "number" at bounding box center [742, 211] width 187 height 31
type input "4"
click at [701, 328] on input "number" at bounding box center [749, 312] width 201 height 31
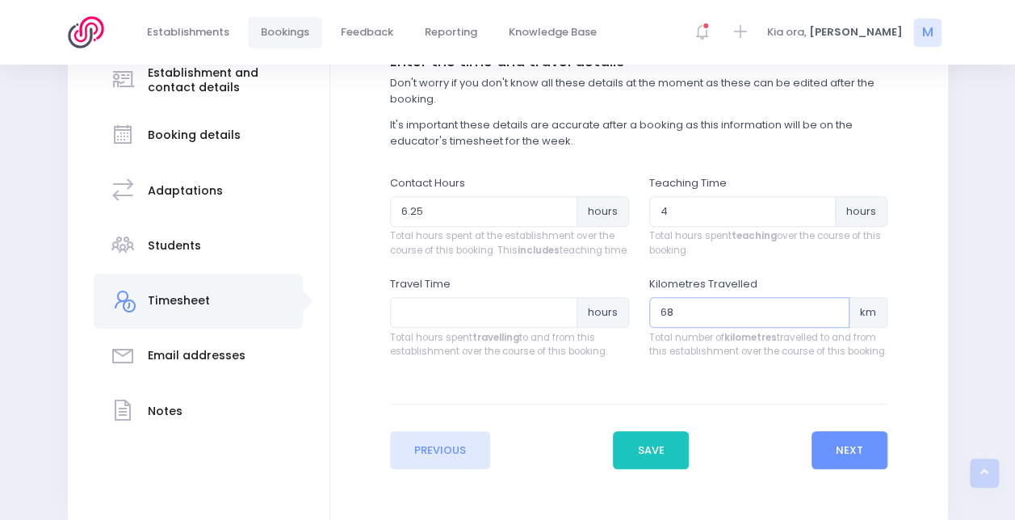
type input "68"
click at [476, 323] on input "number" at bounding box center [483, 312] width 187 height 31
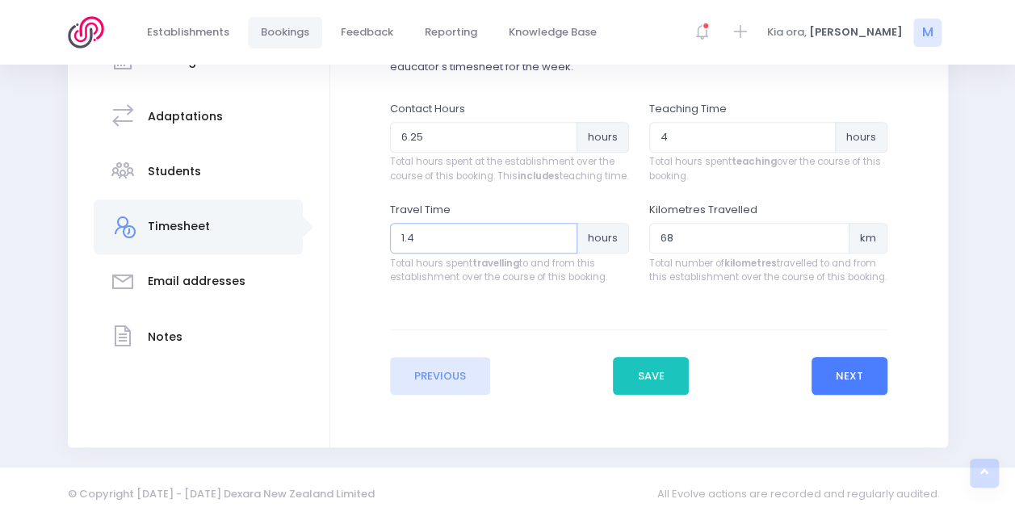
type input "1.4"
click at [842, 372] on button "Next" at bounding box center [850, 376] width 77 height 39
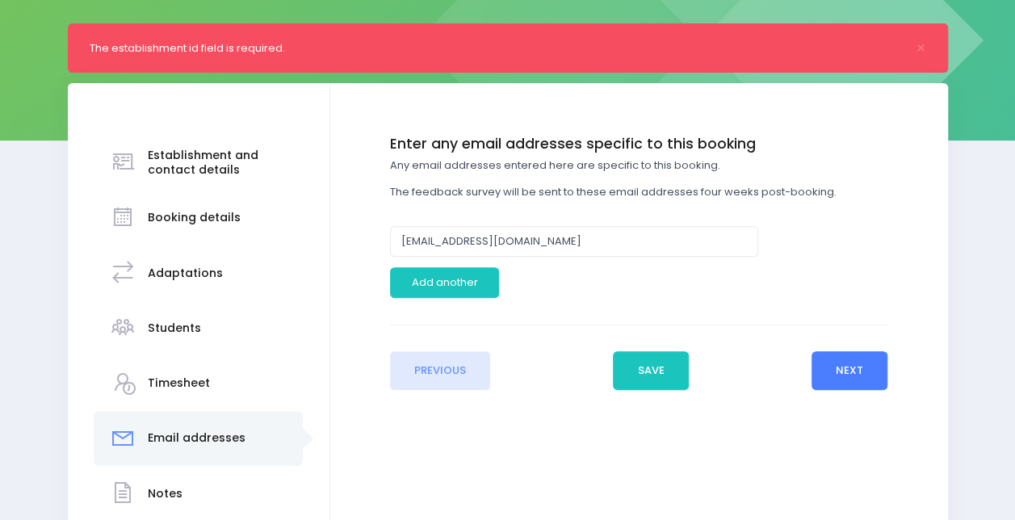
scroll to position [233, 0]
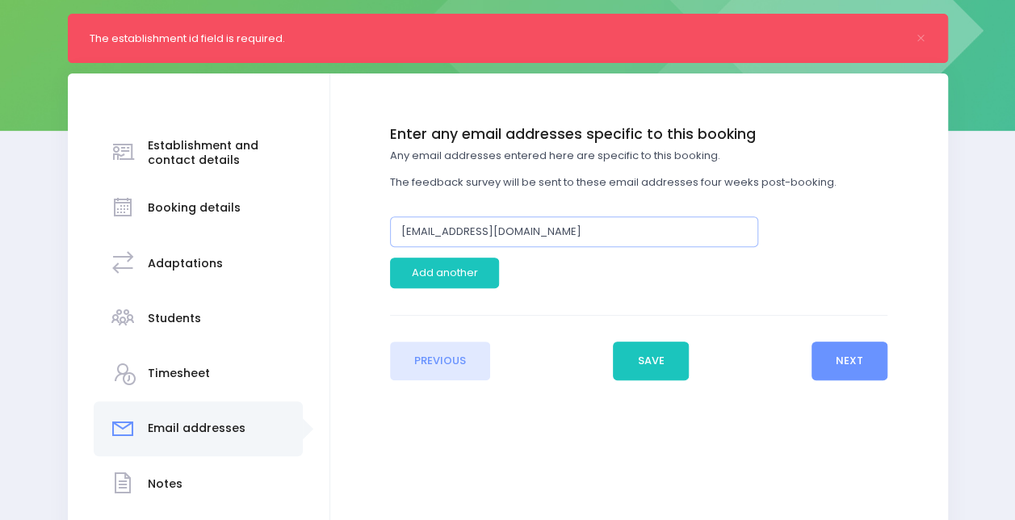
drag, startPoint x: 428, startPoint y: 233, endPoint x: 363, endPoint y: 232, distance: 64.6
click at [363, 232] on div "Enter the basic details Establishment Select one... ** Do not use, double up **…" at bounding box center [639, 253] width 586 height 254
type input "[EMAIL_ADDRESS][DOMAIN_NAME]"
click at [859, 359] on button "Next" at bounding box center [850, 361] width 77 height 39
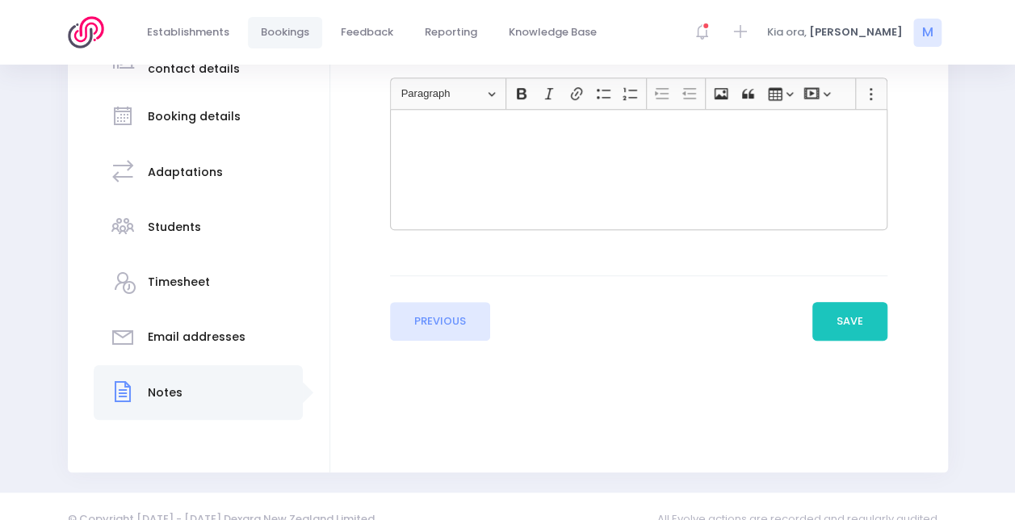
scroll to position [348, 0]
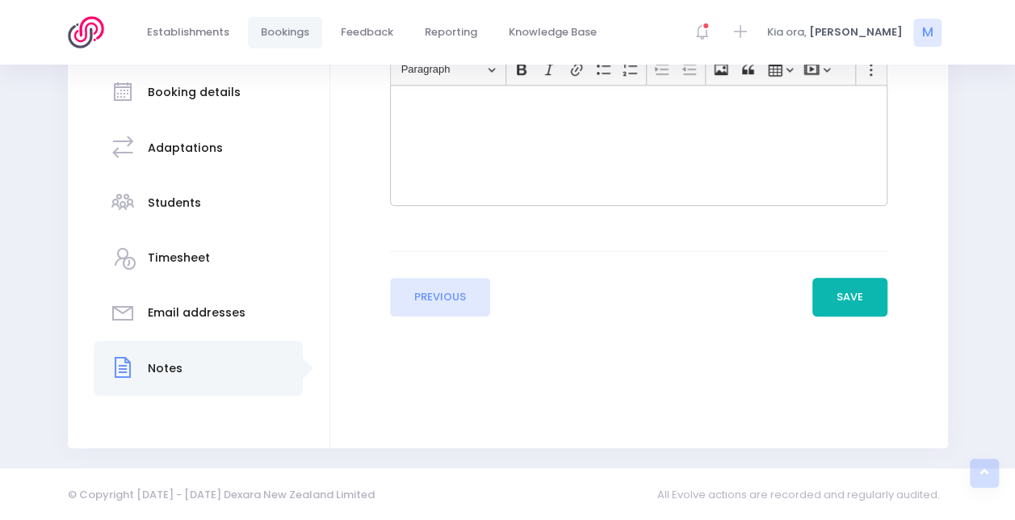
click at [845, 285] on button "Save" at bounding box center [851, 297] width 76 height 39
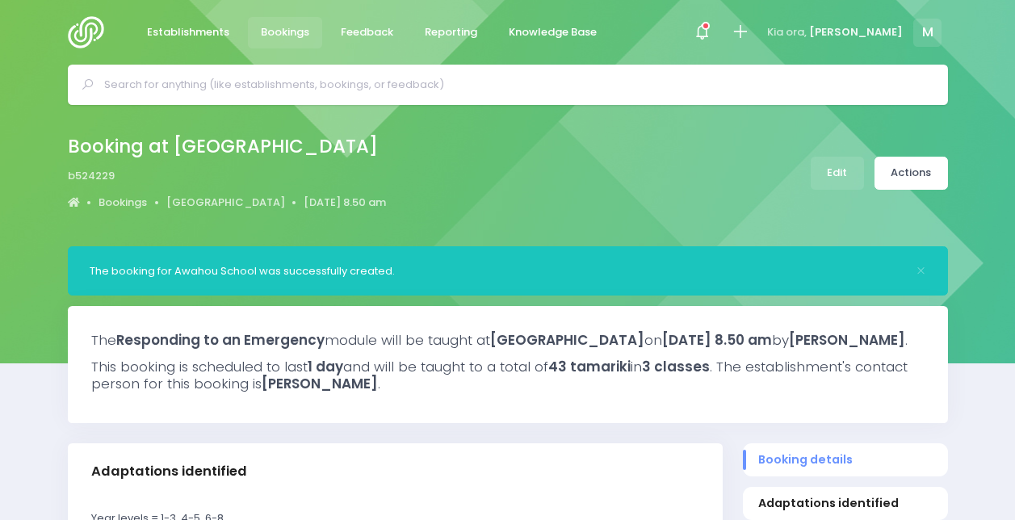
select select "5"
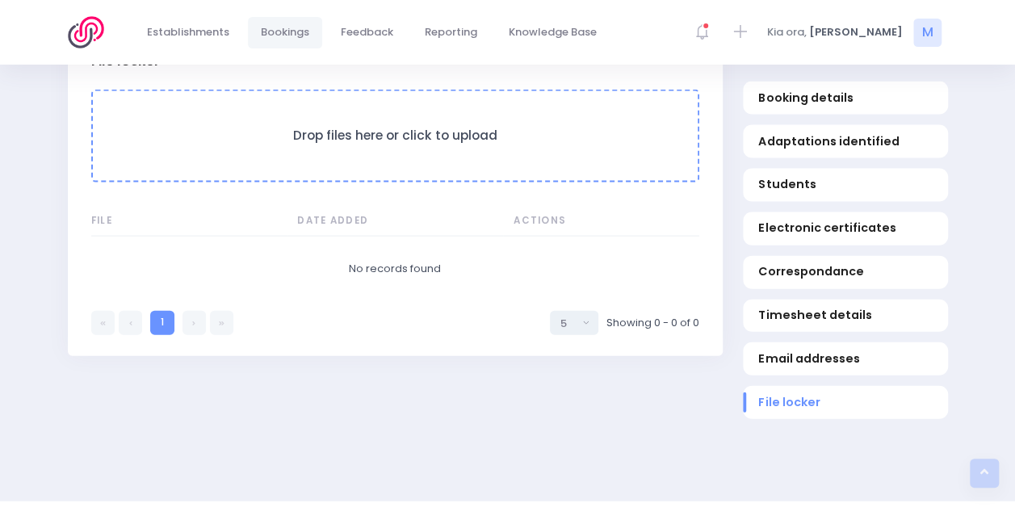
scroll to position [1657, 0]
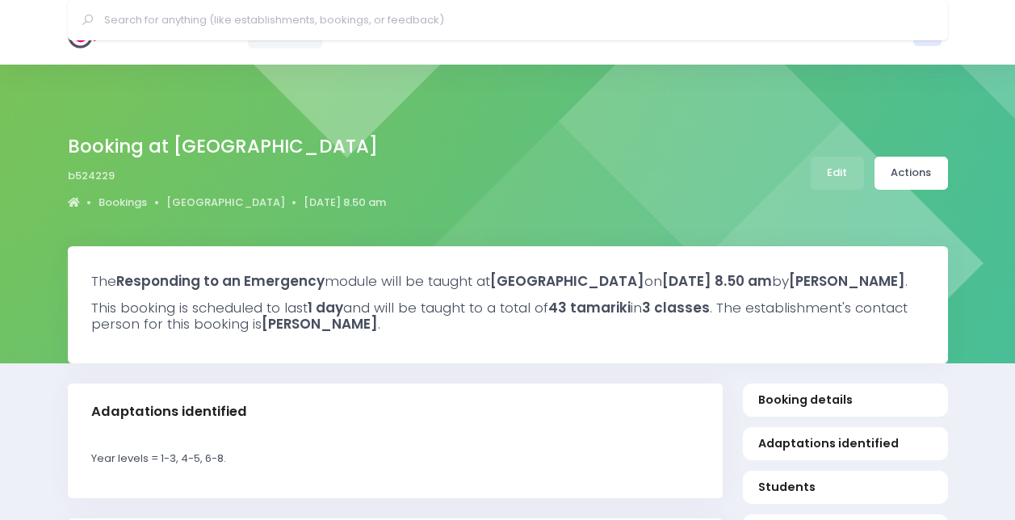
select select "5"
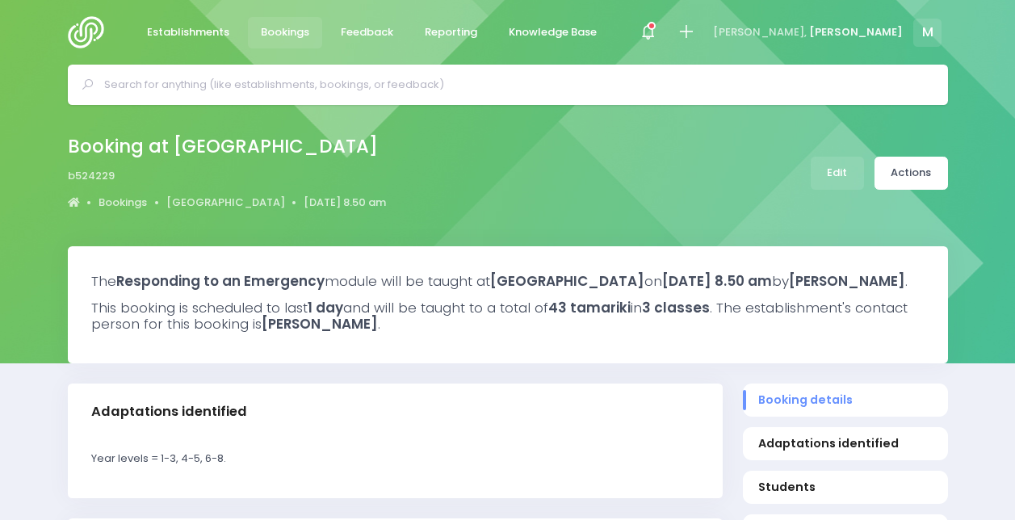
select select "5"
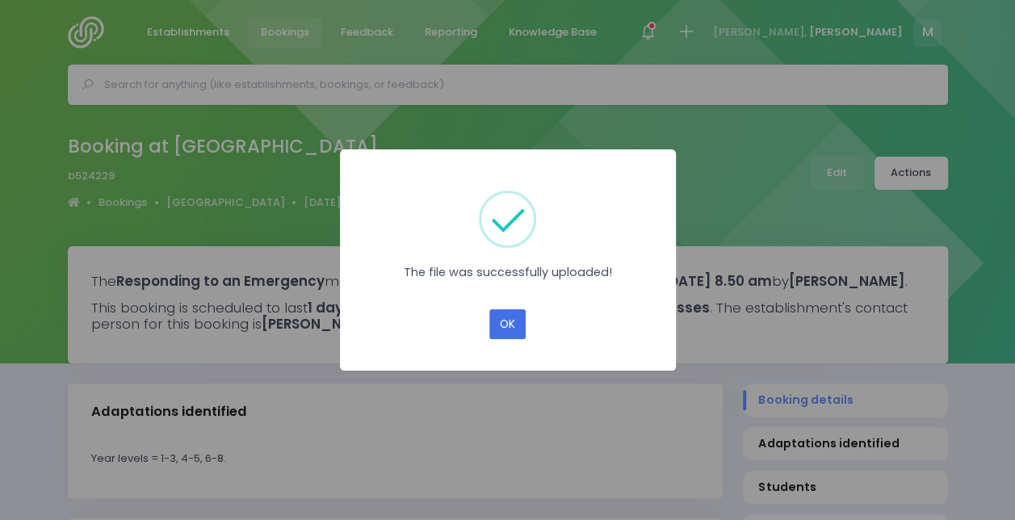
click at [502, 323] on button "OK" at bounding box center [507, 324] width 36 height 31
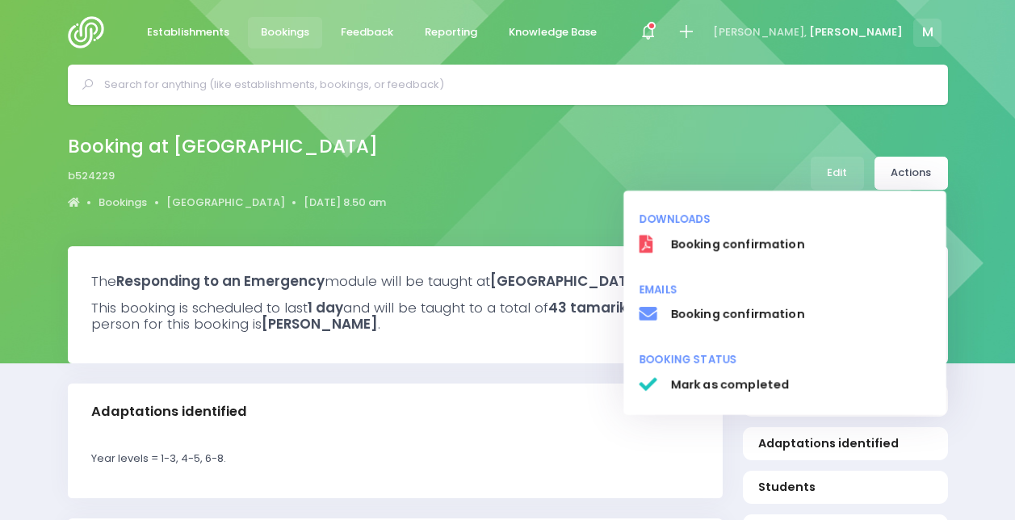
select select "5"
select select
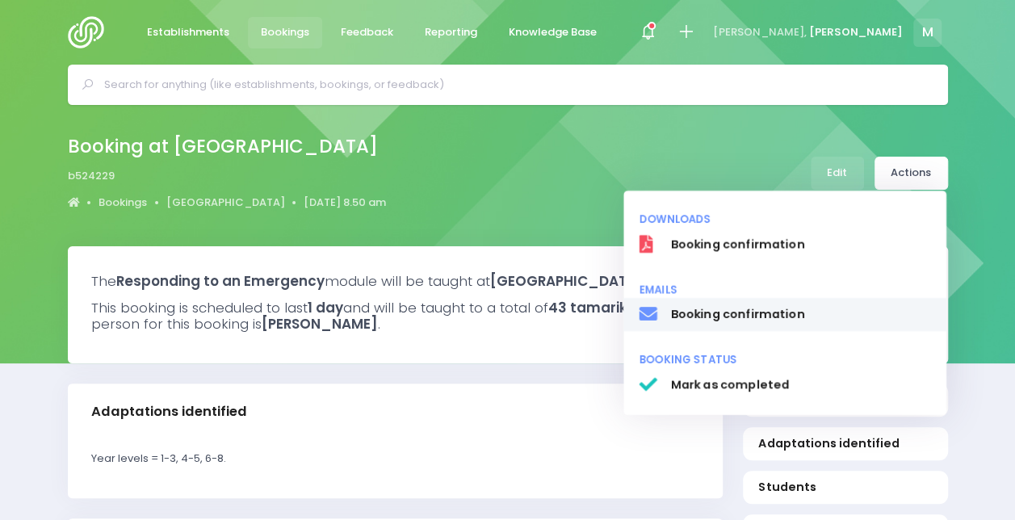
click at [767, 310] on span "Booking confirmation" at bounding box center [800, 314] width 260 height 17
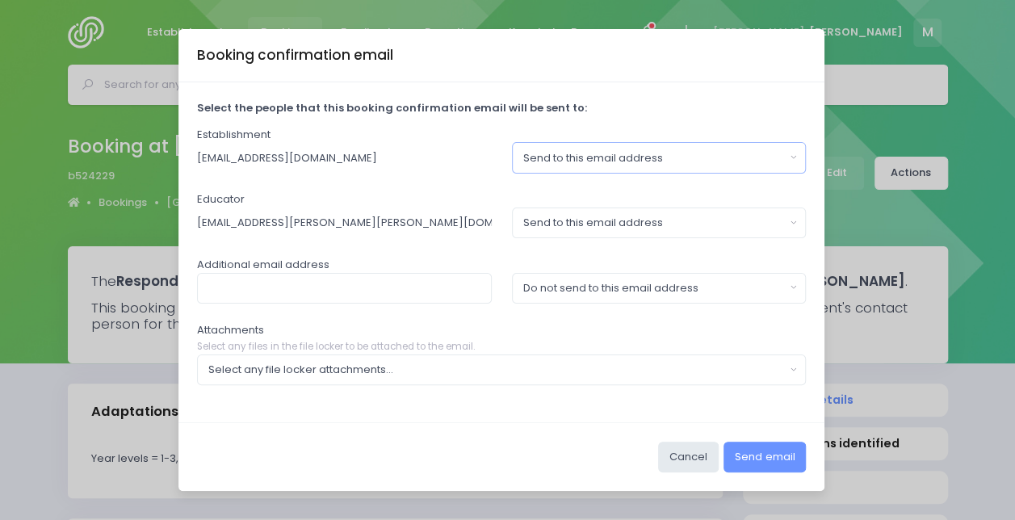
click at [580, 157] on div "Send to this email address" at bounding box center [654, 158] width 262 height 16
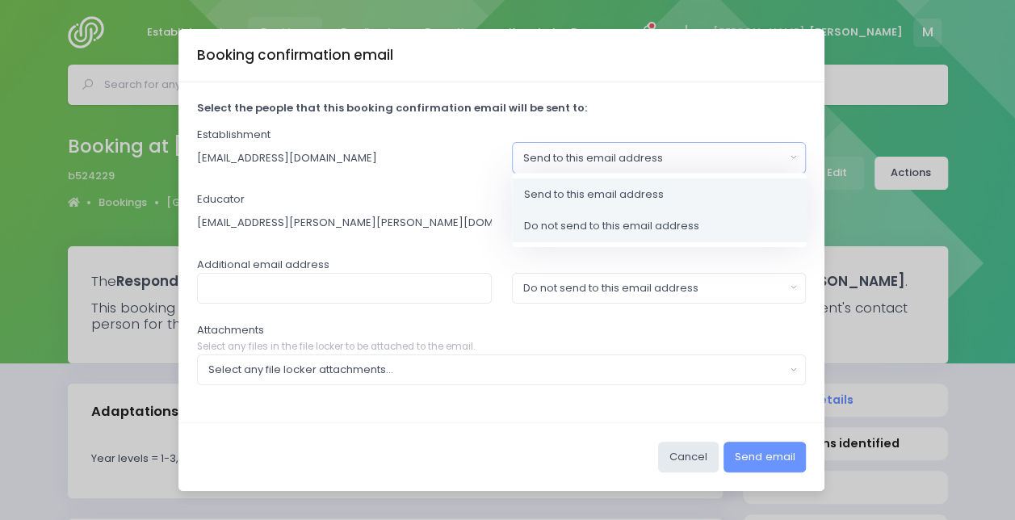
click at [540, 223] on span "Do not send to this email address" at bounding box center [611, 226] width 175 height 16
select select "no_email"
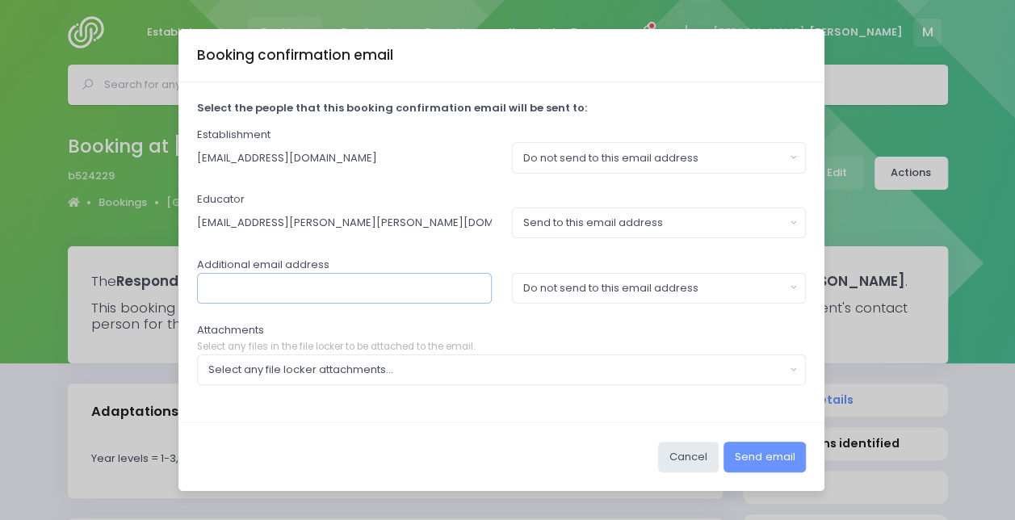
click at [451, 289] on input "text" at bounding box center [344, 288] width 295 height 31
type input "[EMAIL_ADDRESS][DOMAIN_NAME]"
click at [563, 287] on div "Do not send to this email address" at bounding box center [654, 288] width 262 height 16
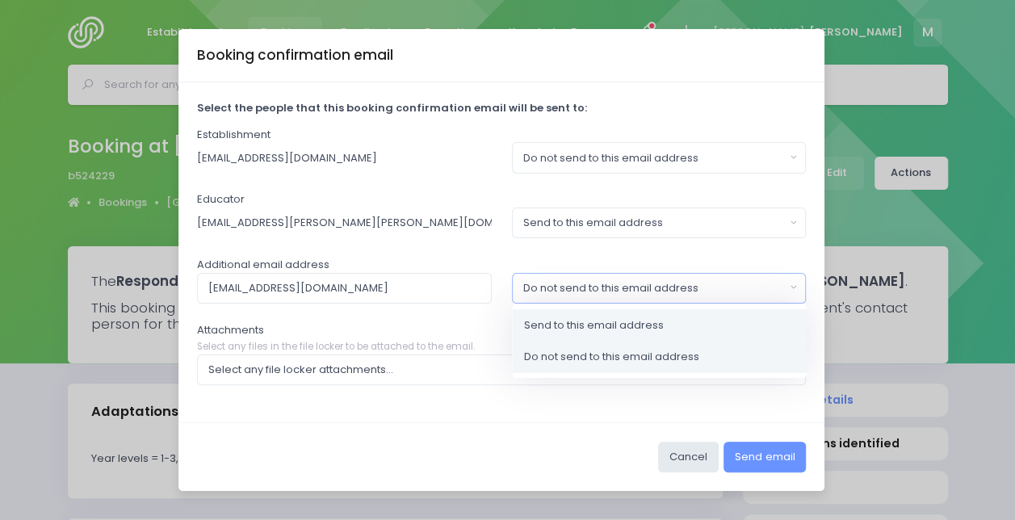
click at [535, 322] on span "Send to this email address" at bounding box center [594, 325] width 140 height 16
select select "send"
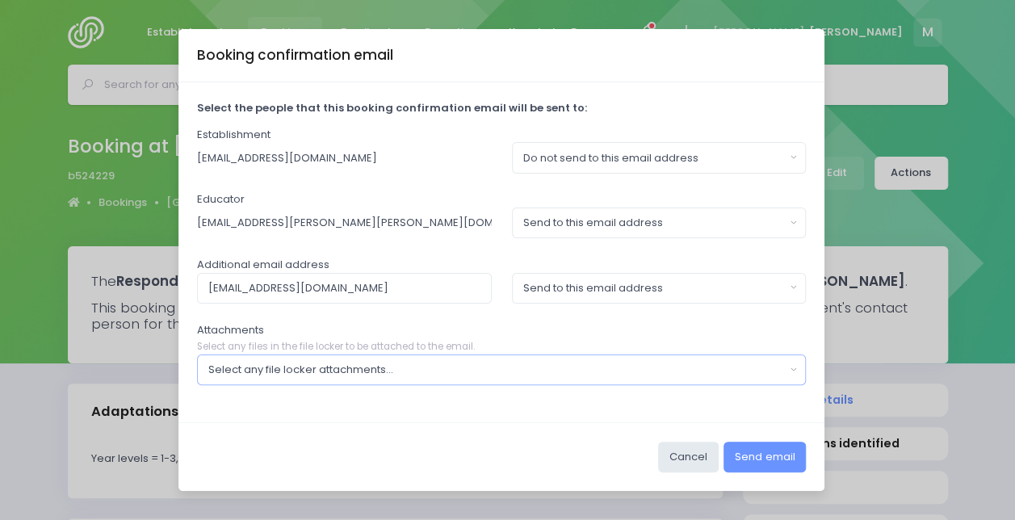
click at [456, 369] on div "Select any file locker attachments..." at bounding box center [496, 370] width 577 height 16
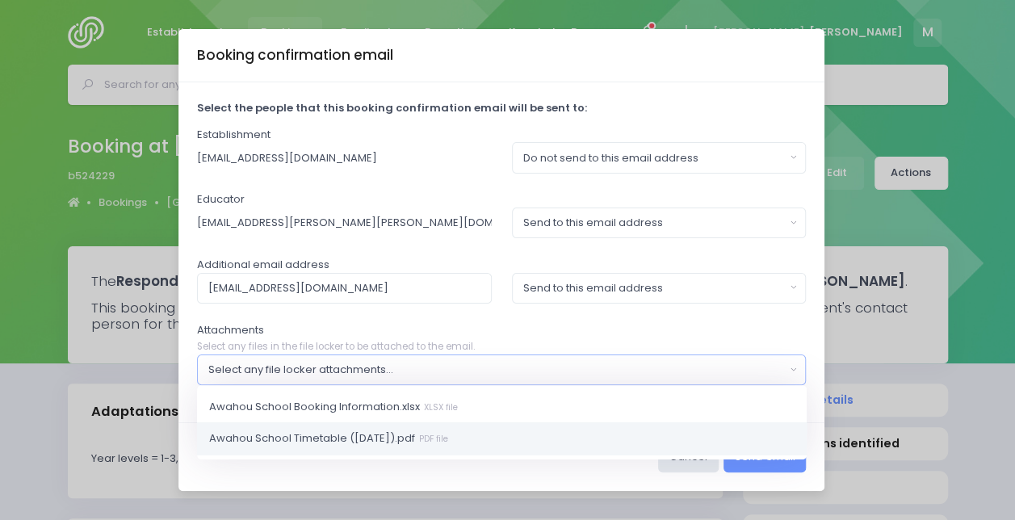
click at [380, 430] on span "Awahou School Timetable ([DATE]).pdf PDF file" at bounding box center [328, 438] width 239 height 16
select select "11347"
click at [762, 338] on div "Attachments Select any files in the file locker to be attached to the email. Aw…" at bounding box center [502, 354] width 610 height 64
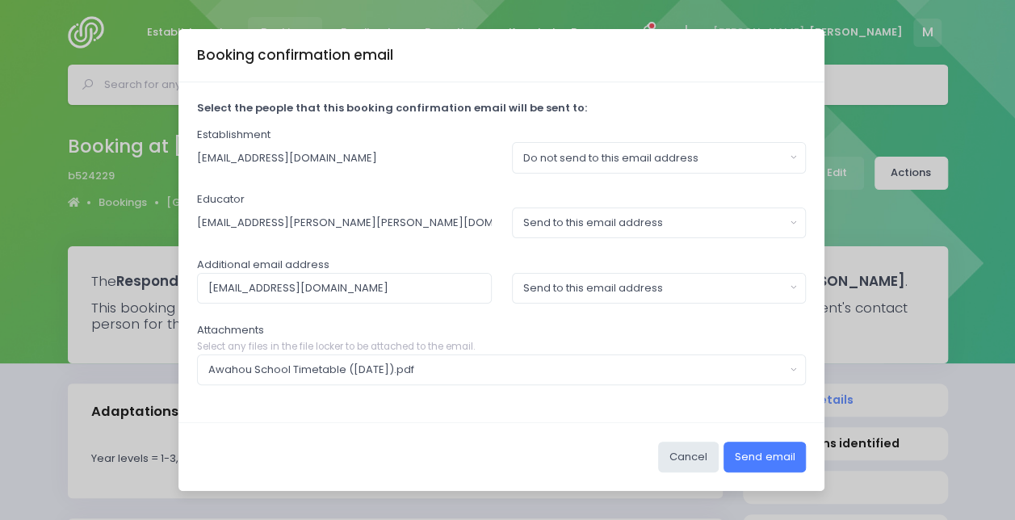
click at [779, 454] on button "Send email" at bounding box center [765, 457] width 82 height 31
